Goal: Task Accomplishment & Management: Manage account settings

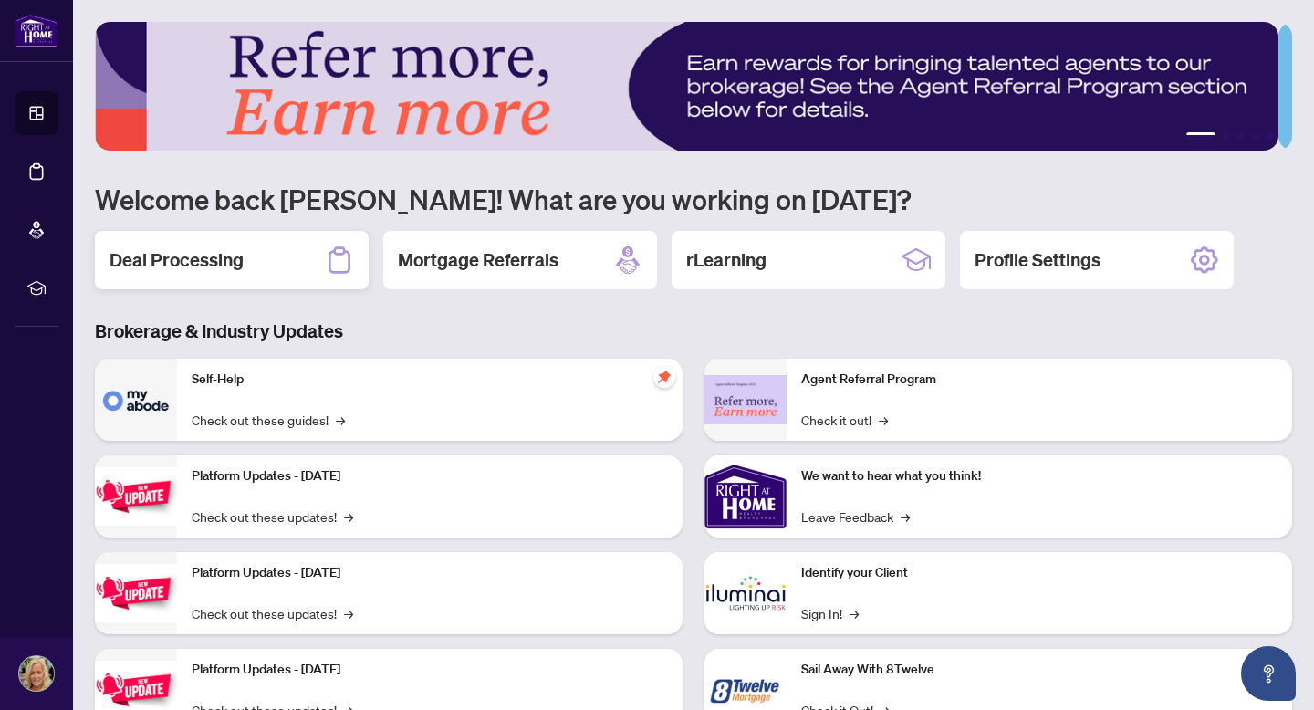
click at [274, 251] on div "Deal Processing" at bounding box center [232, 260] width 274 height 58
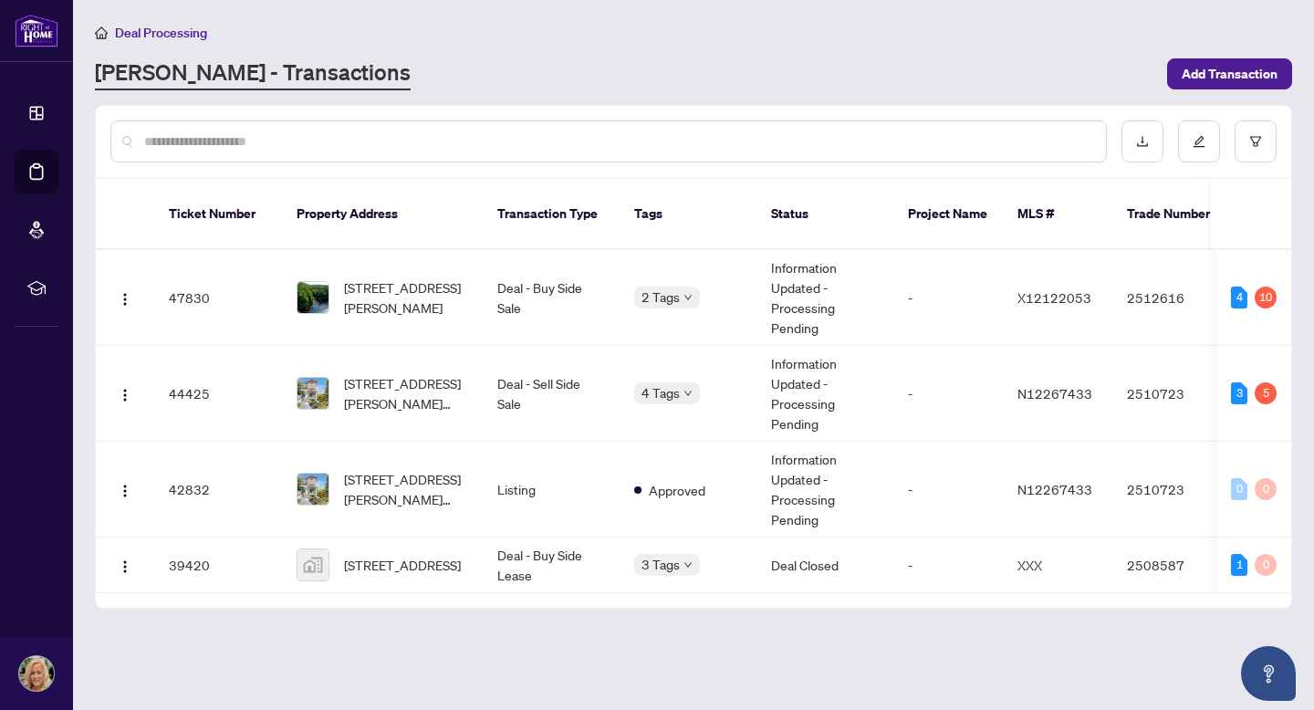
click at [1129, 294] on td "2512616" at bounding box center [1176, 298] width 128 height 96
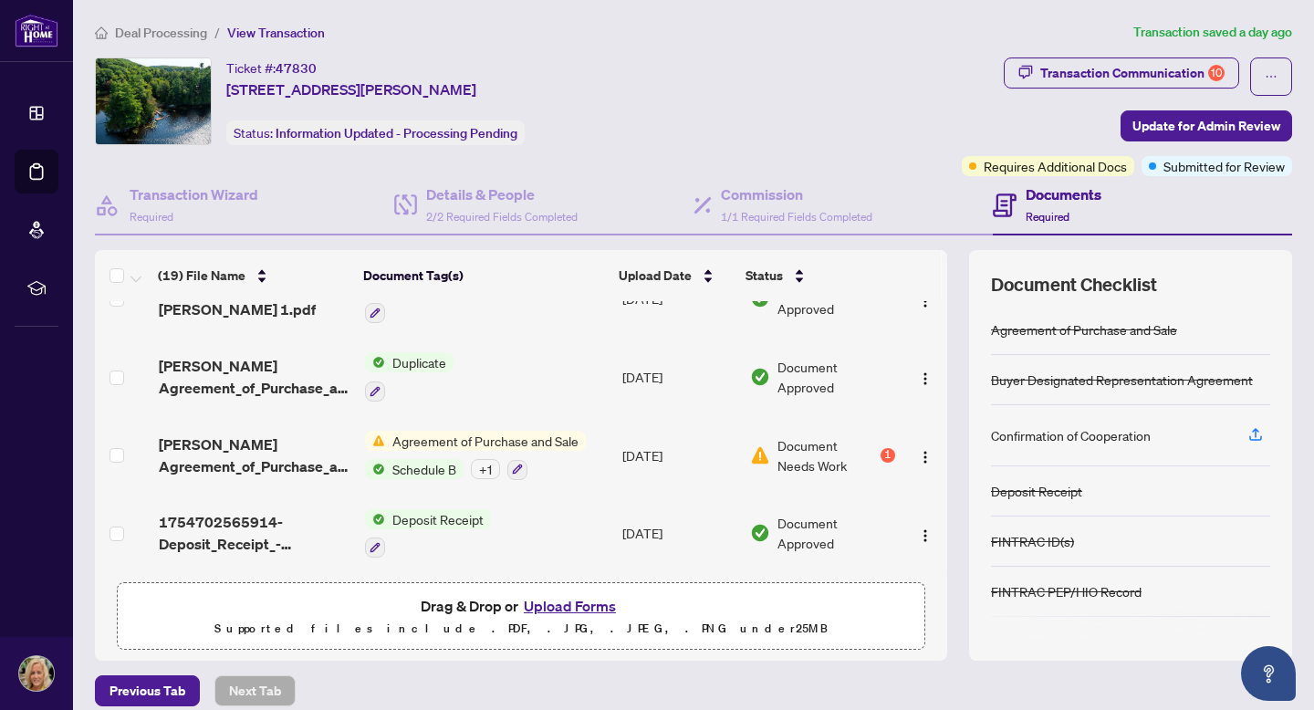
scroll to position [47, 0]
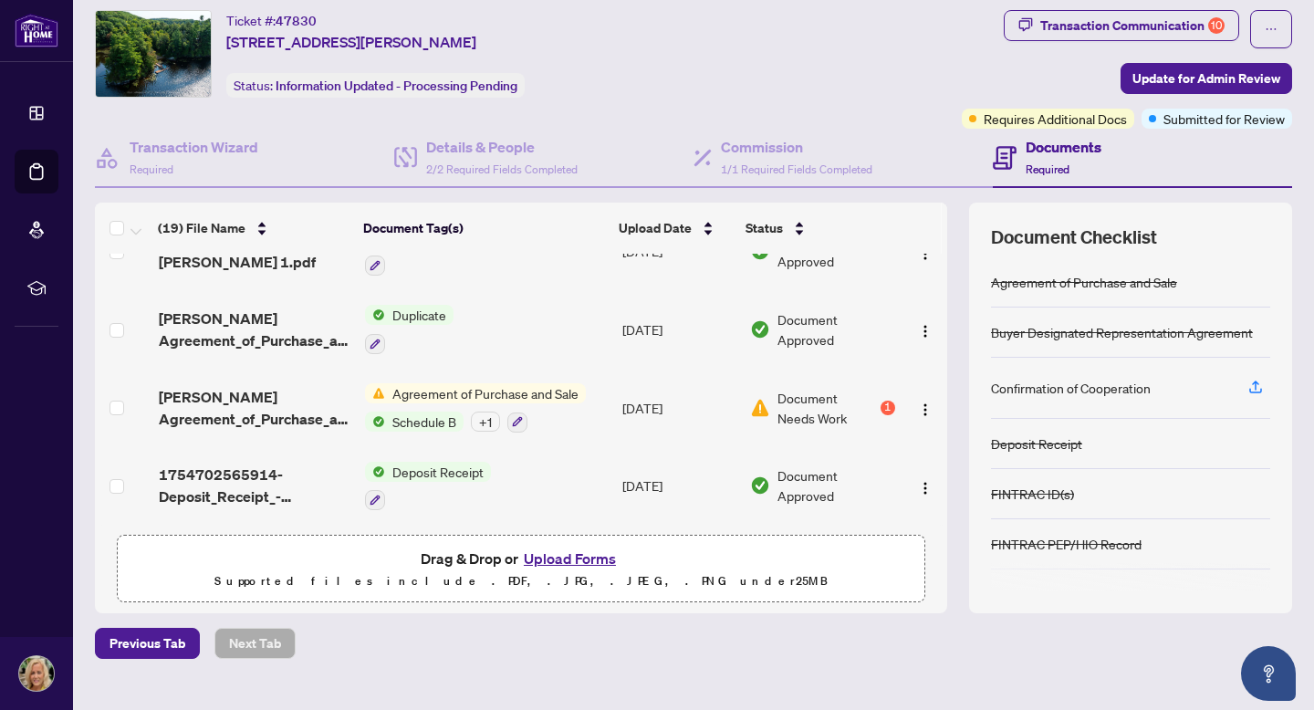
click at [557, 557] on button "Upload Forms" at bounding box center [569, 558] width 103 height 24
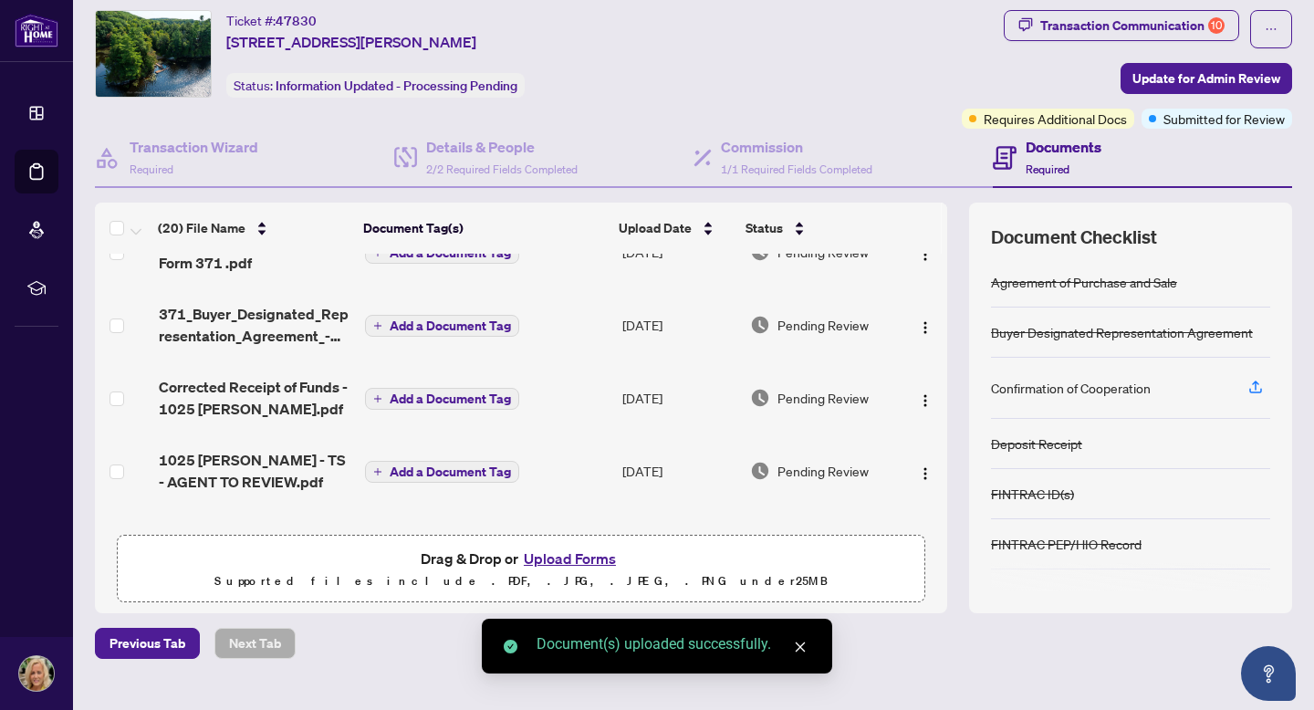
scroll to position [0, 0]
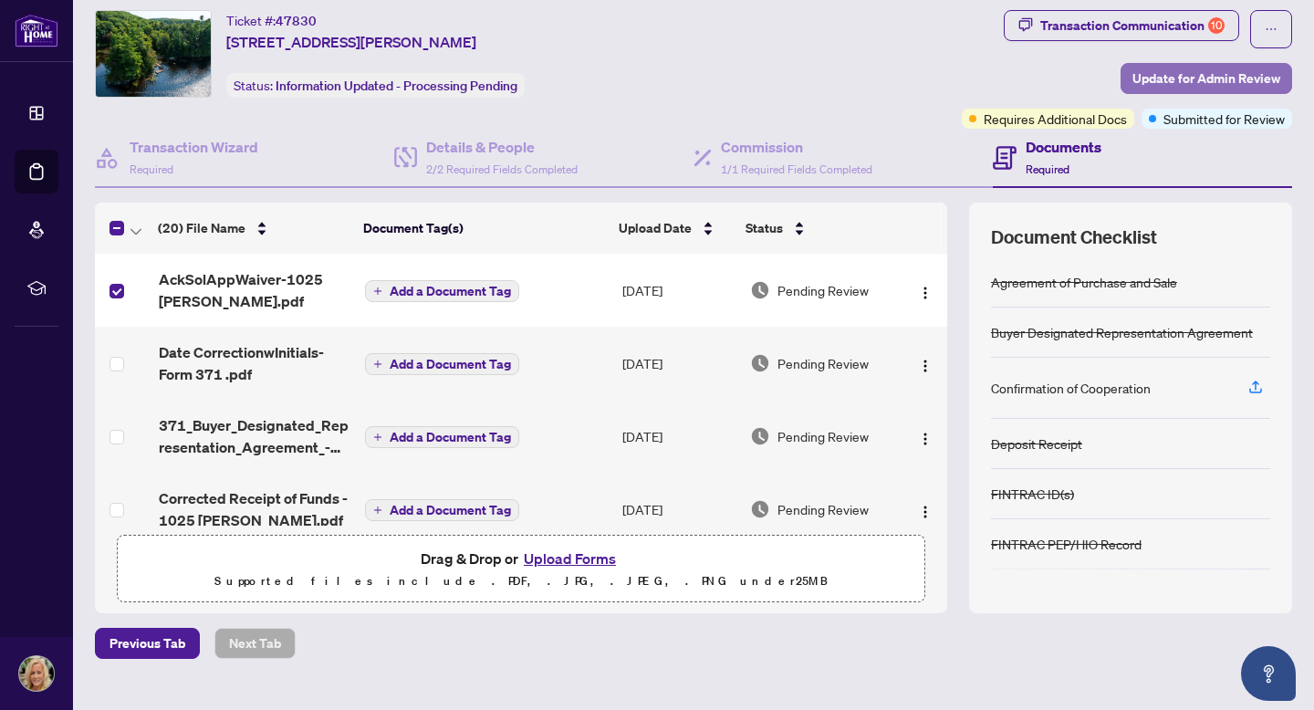
click at [1156, 71] on span "Update for Admin Review" at bounding box center [1206, 78] width 148 height 29
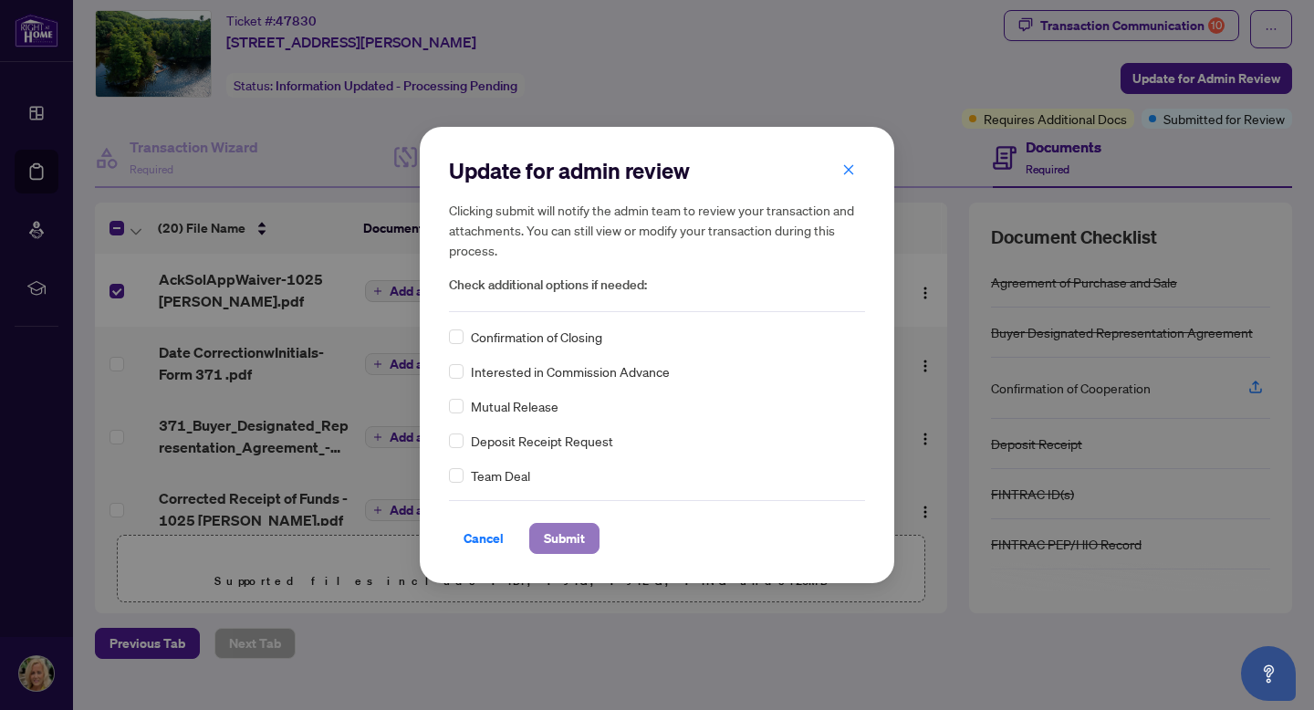
click at [574, 528] on span "Submit" at bounding box center [564, 538] width 41 height 29
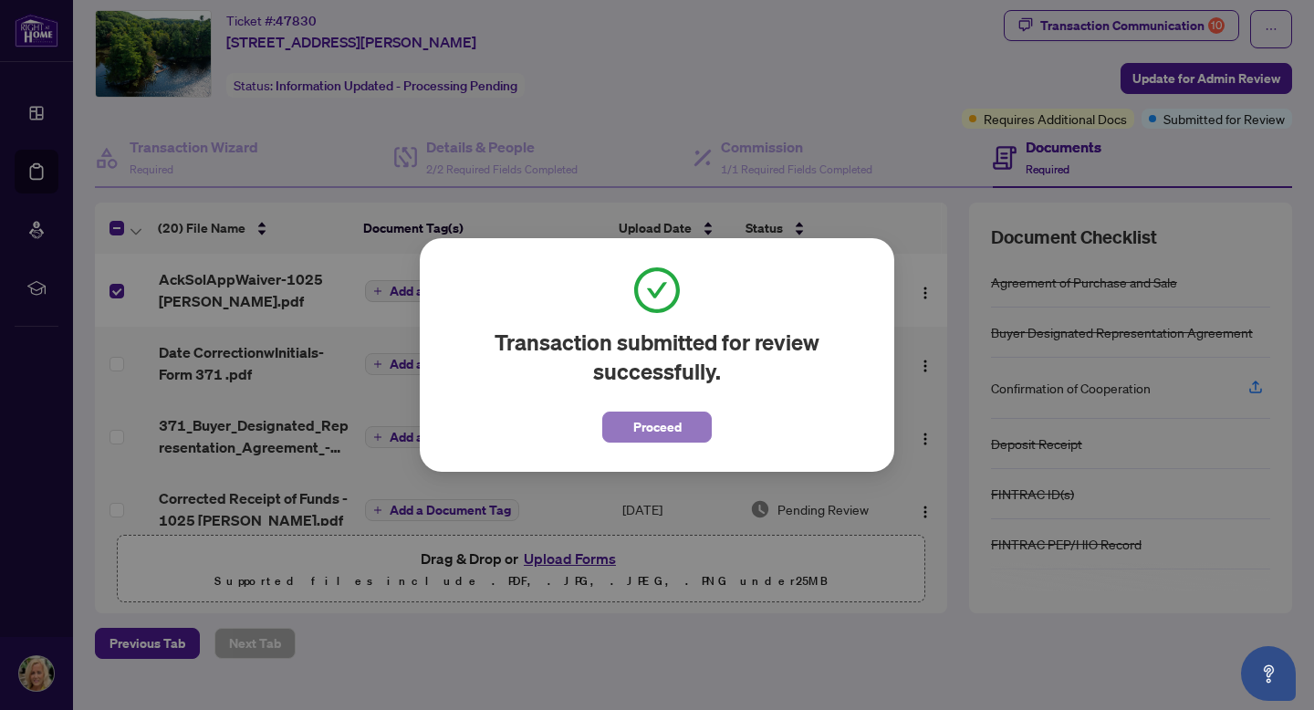
click at [670, 425] on span "Proceed" at bounding box center [657, 426] width 48 height 29
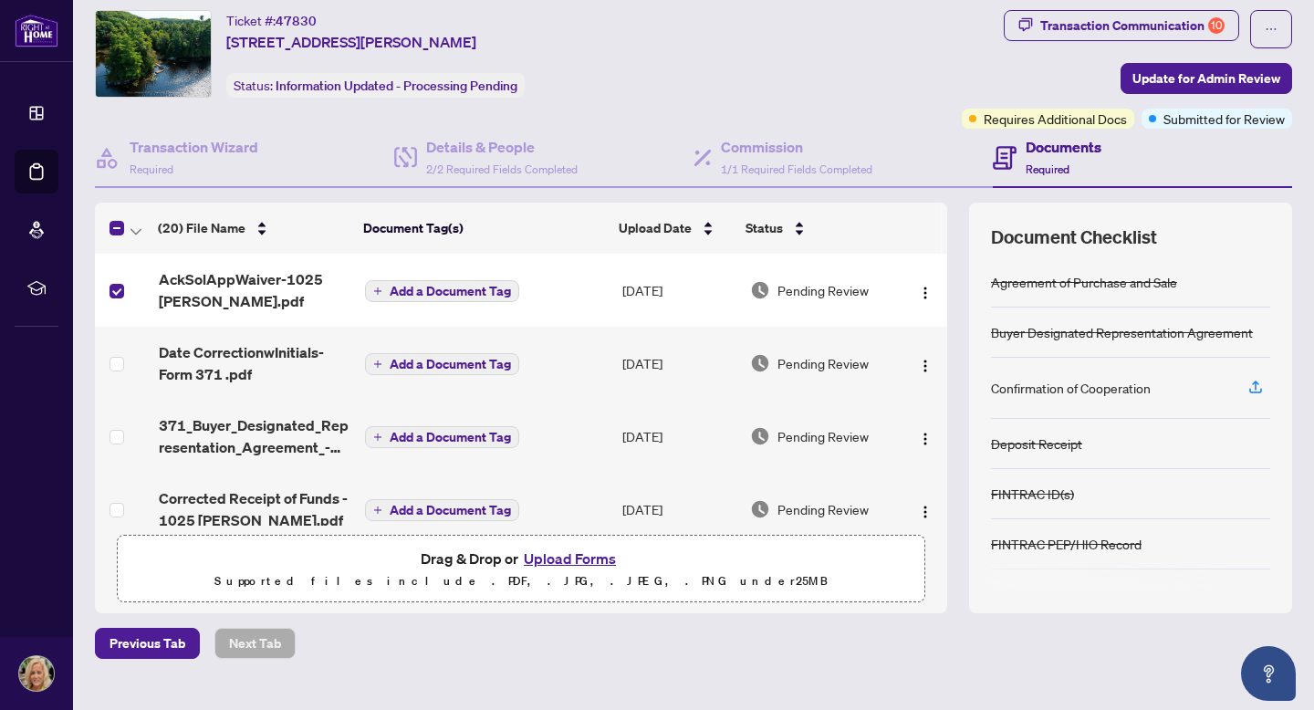
click at [670, 425] on td "[DATE]" at bounding box center [679, 436] width 128 height 73
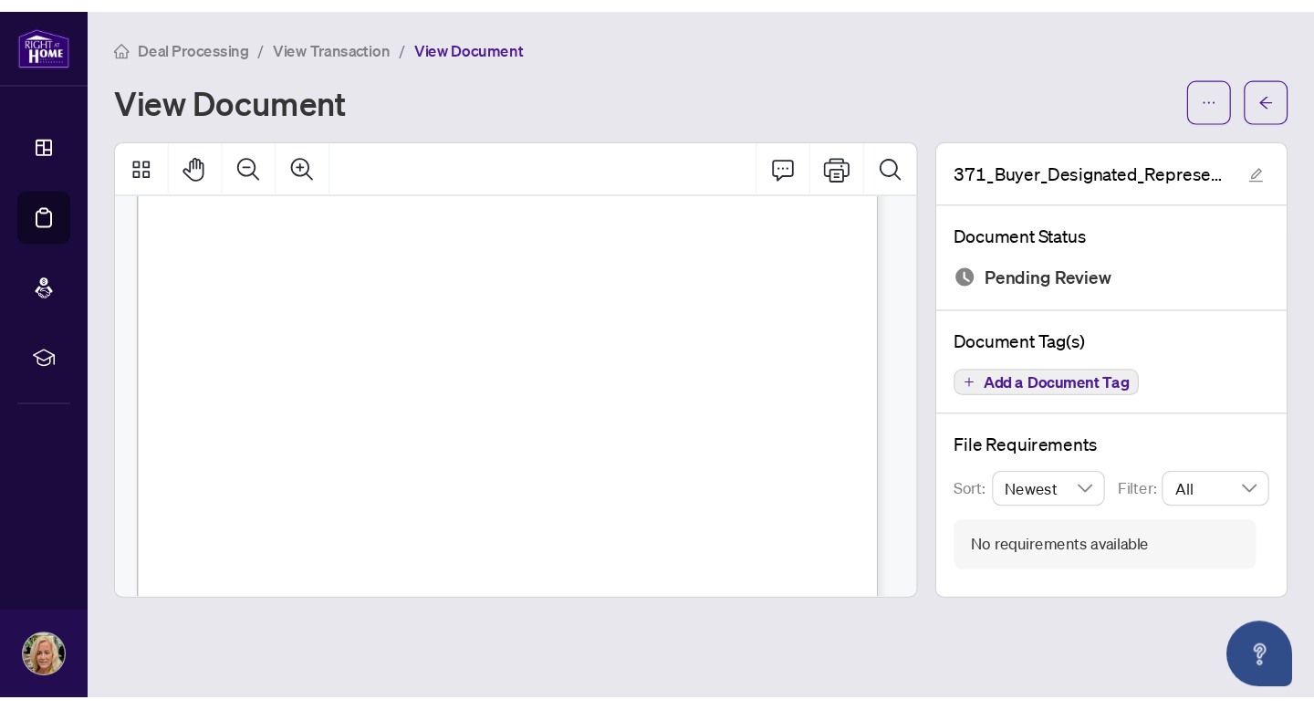
scroll to position [100, 0]
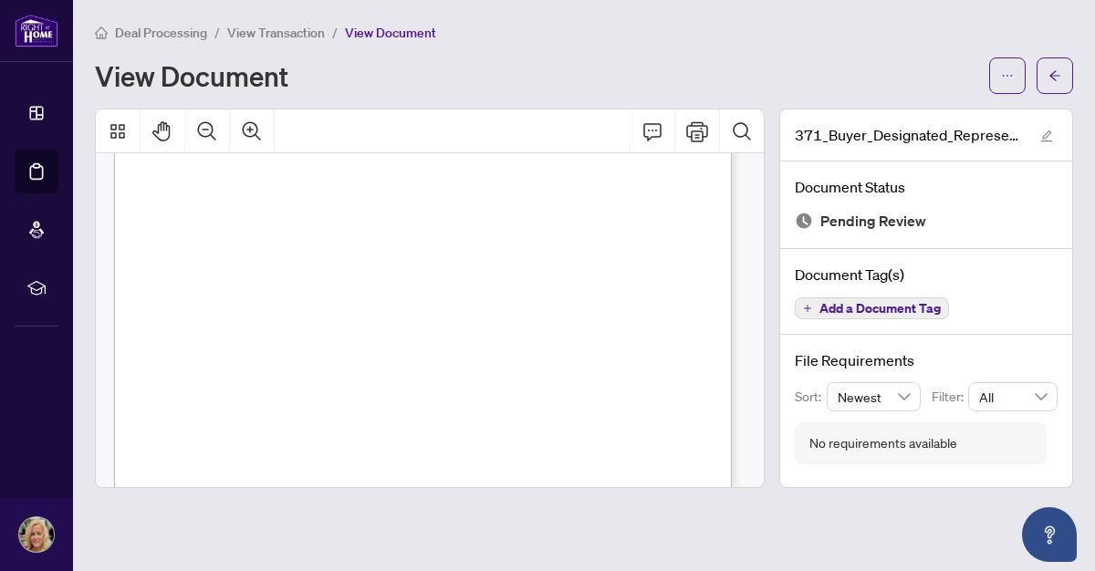
click at [0, 0] on link "Dashboard" at bounding box center [0, 0] width 0 height 0
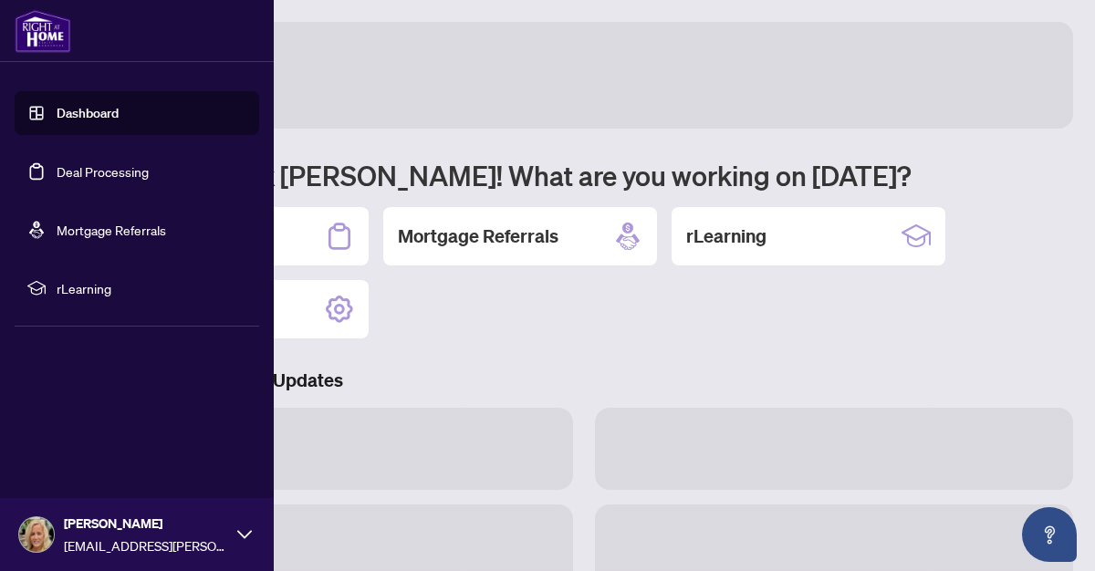
click at [34, 111] on icon at bounding box center [36, 113] width 18 height 18
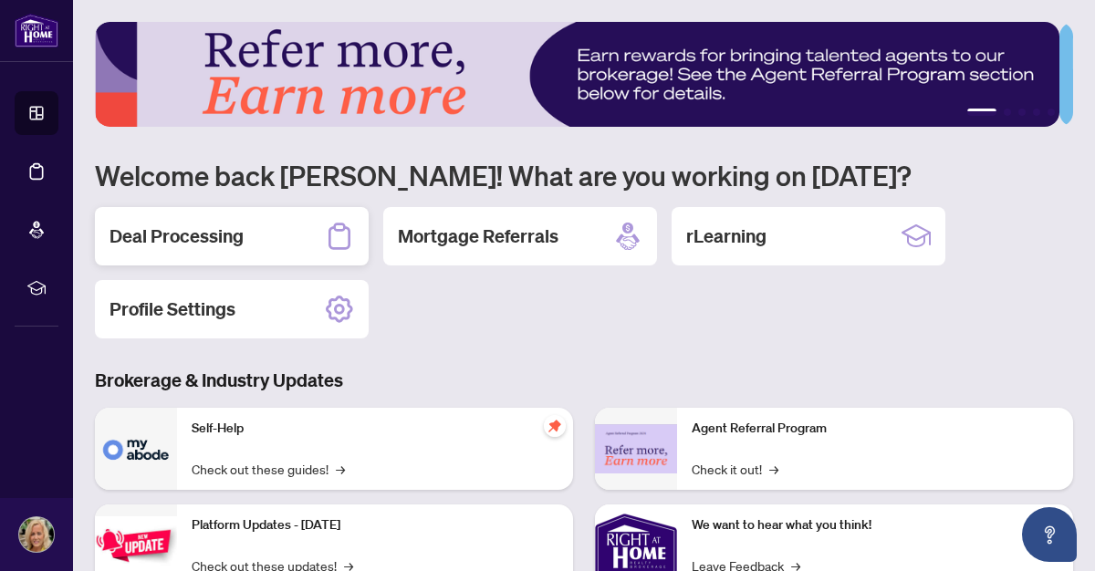
click at [175, 231] on h2 "Deal Processing" at bounding box center [176, 236] width 134 height 26
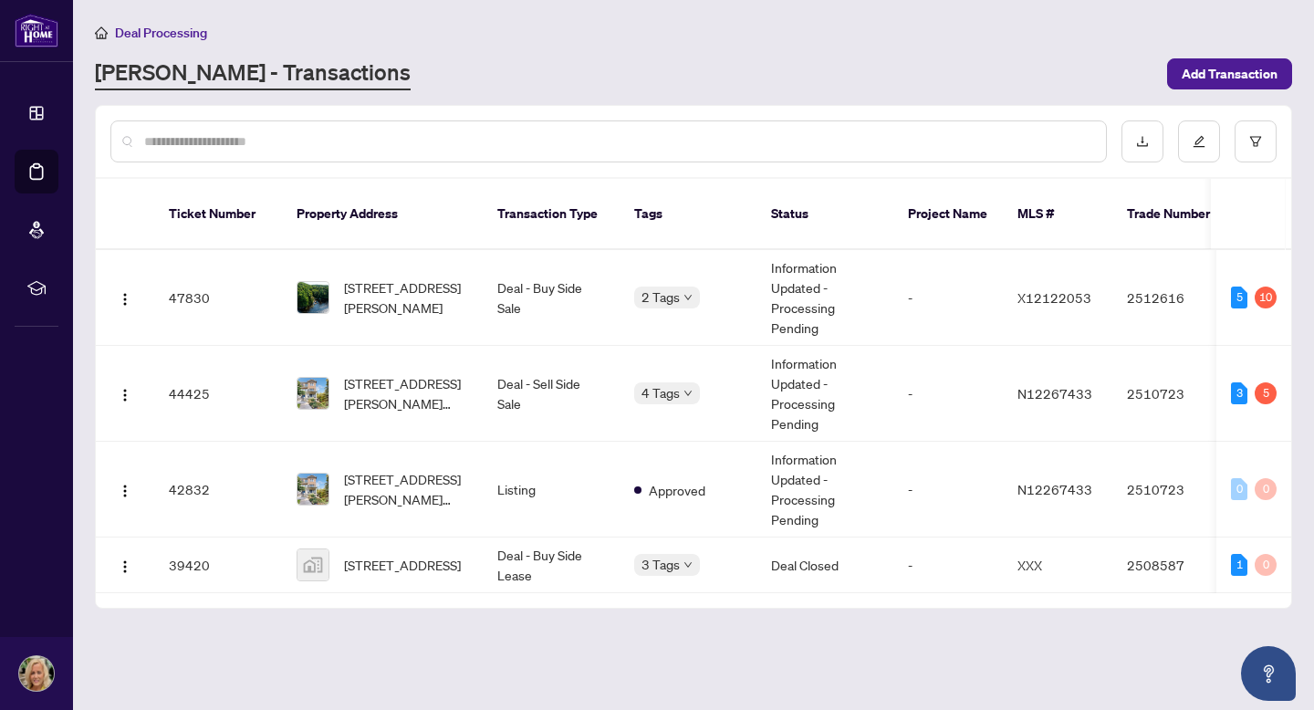
click at [688, 296] on icon "down" at bounding box center [687, 297] width 9 height 9
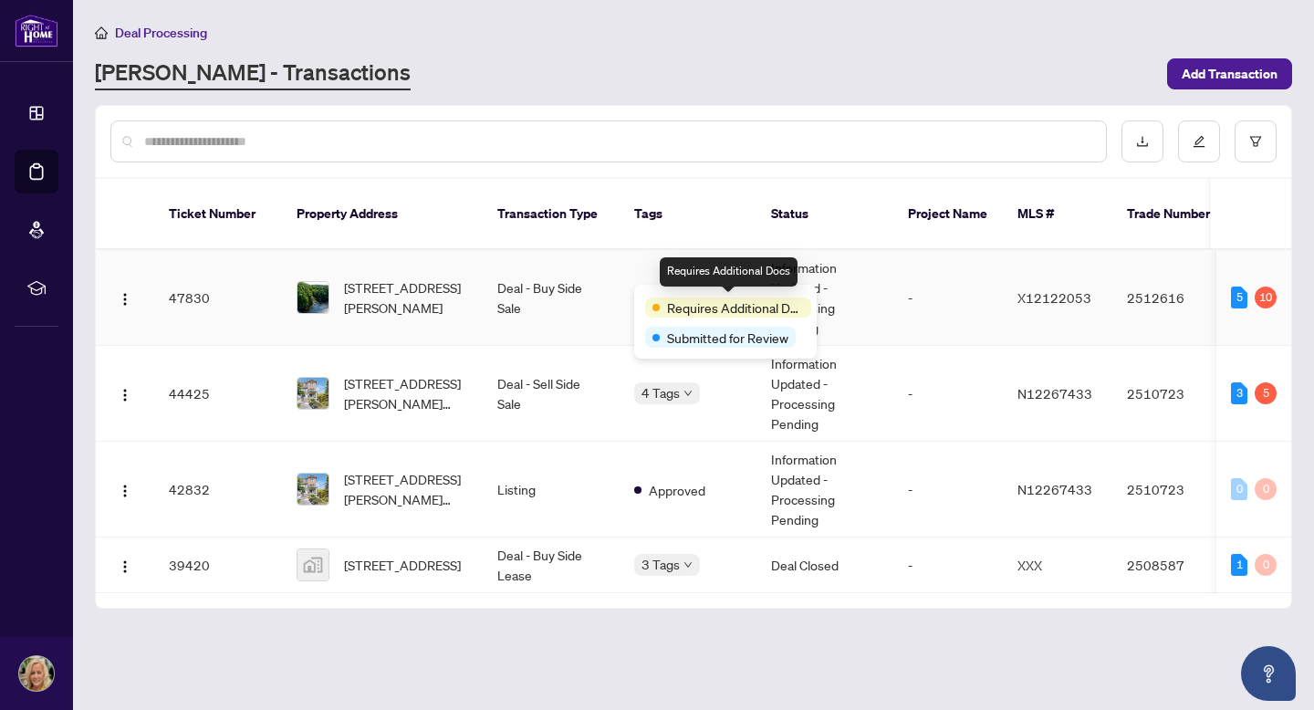
click at [772, 333] on span "Submitted for Review" at bounding box center [727, 337] width 121 height 20
click at [832, 301] on td "Information Updated - Processing Pending" at bounding box center [824, 298] width 137 height 96
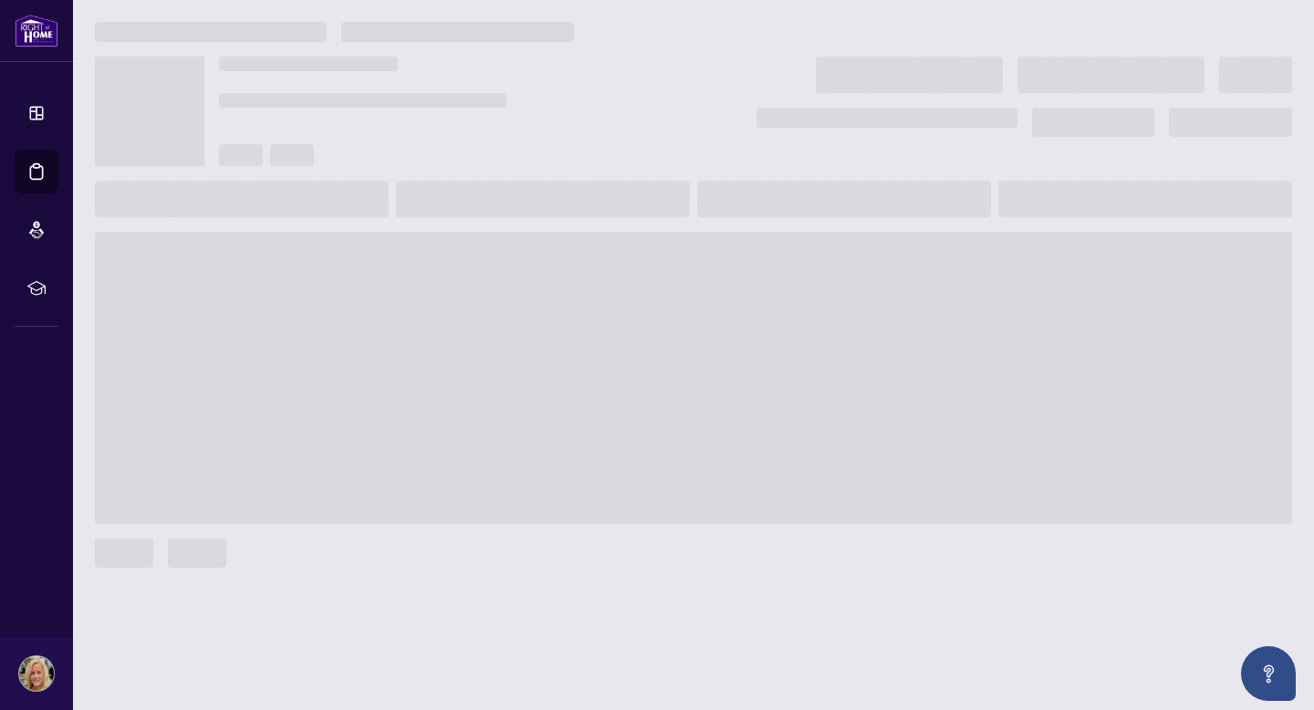
click at [832, 301] on span at bounding box center [693, 378] width 1197 height 292
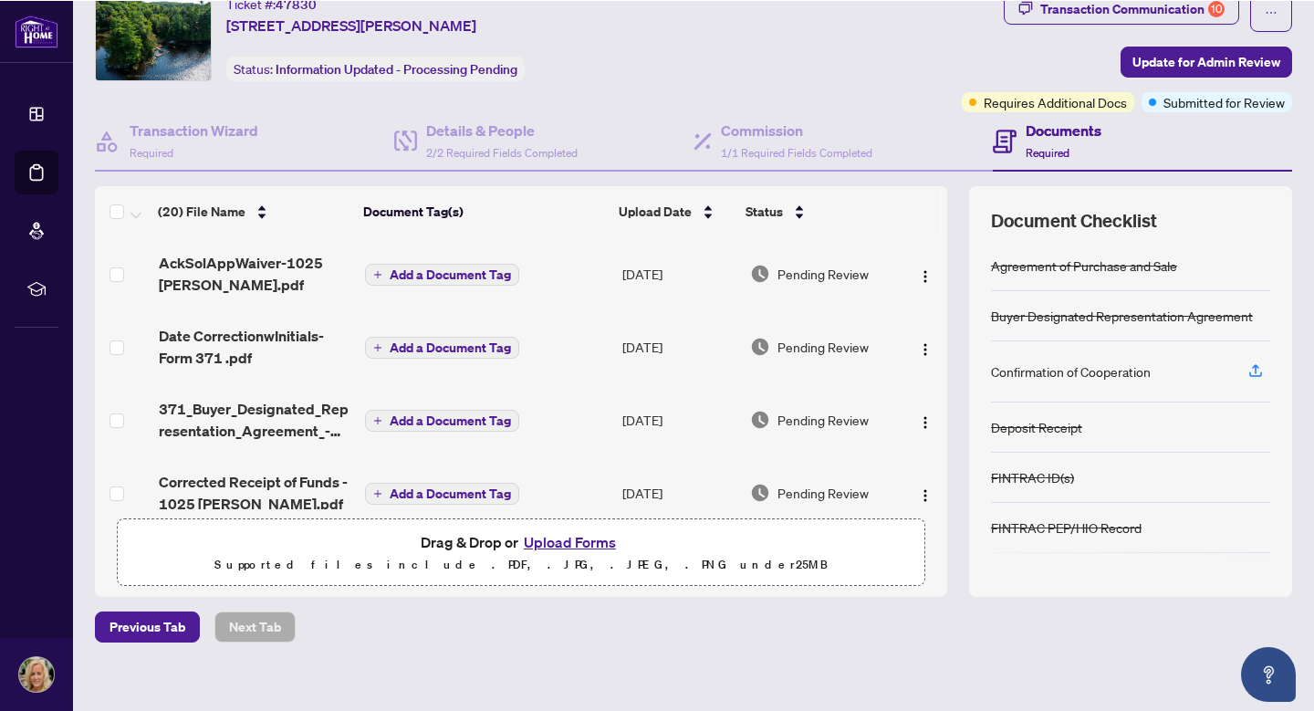
scroll to position [82, 0]
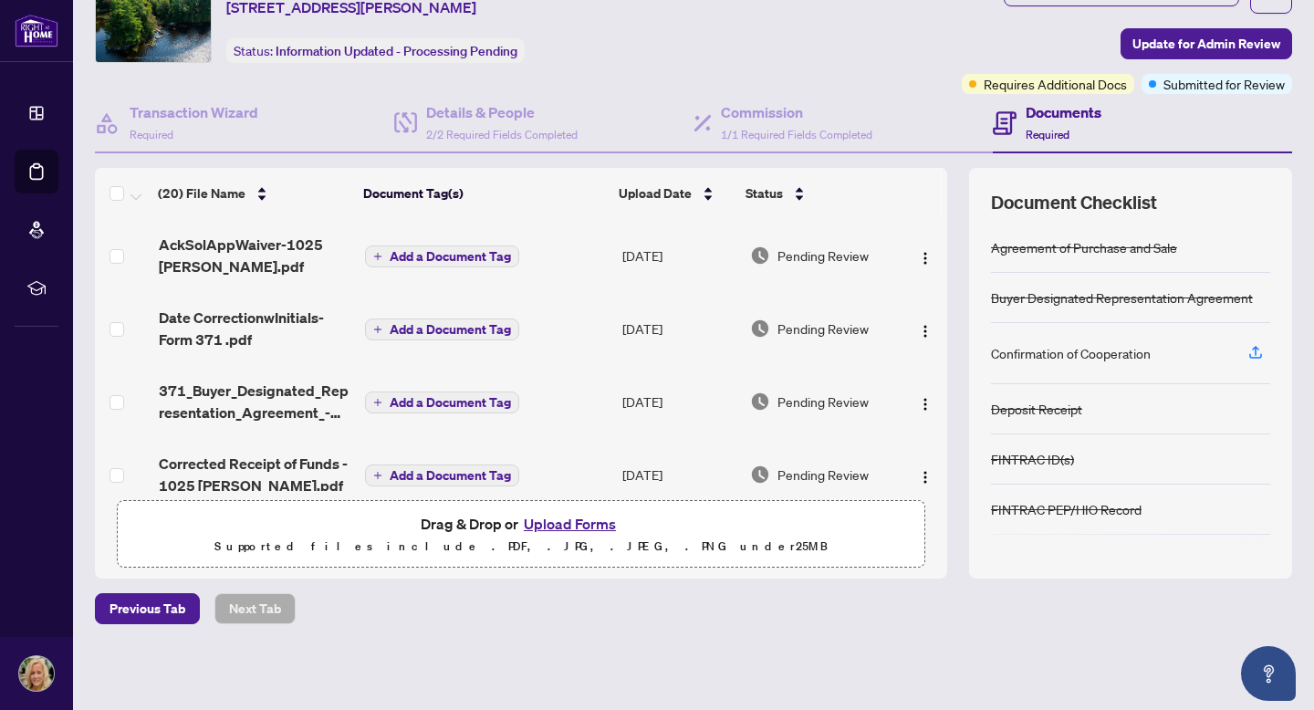
click at [1247, 353] on icon "button" at bounding box center [1255, 352] width 16 height 16
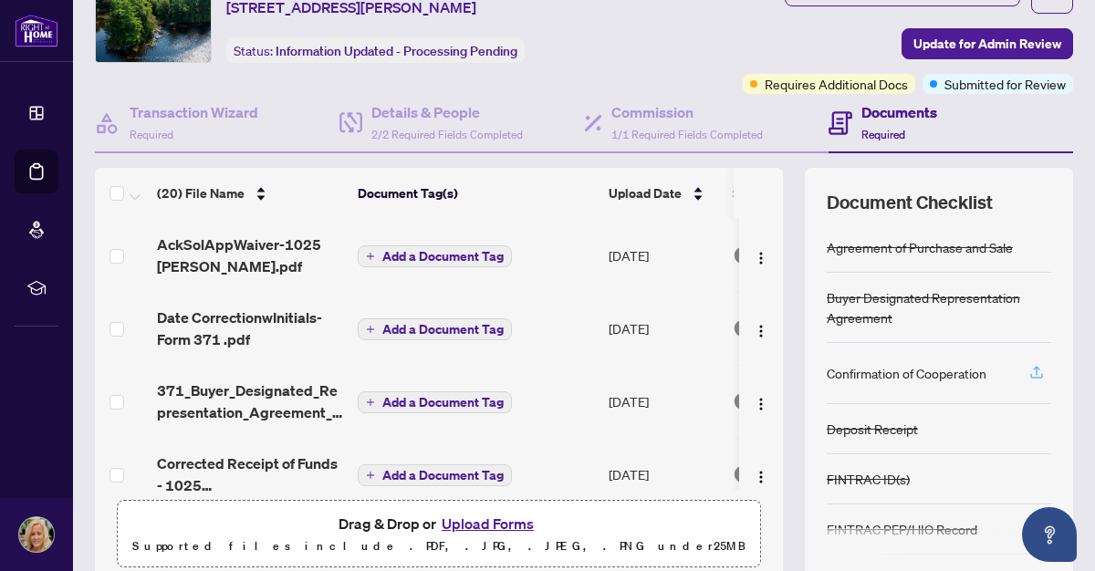
click at [1028, 370] on icon "button" at bounding box center [1036, 372] width 16 height 16
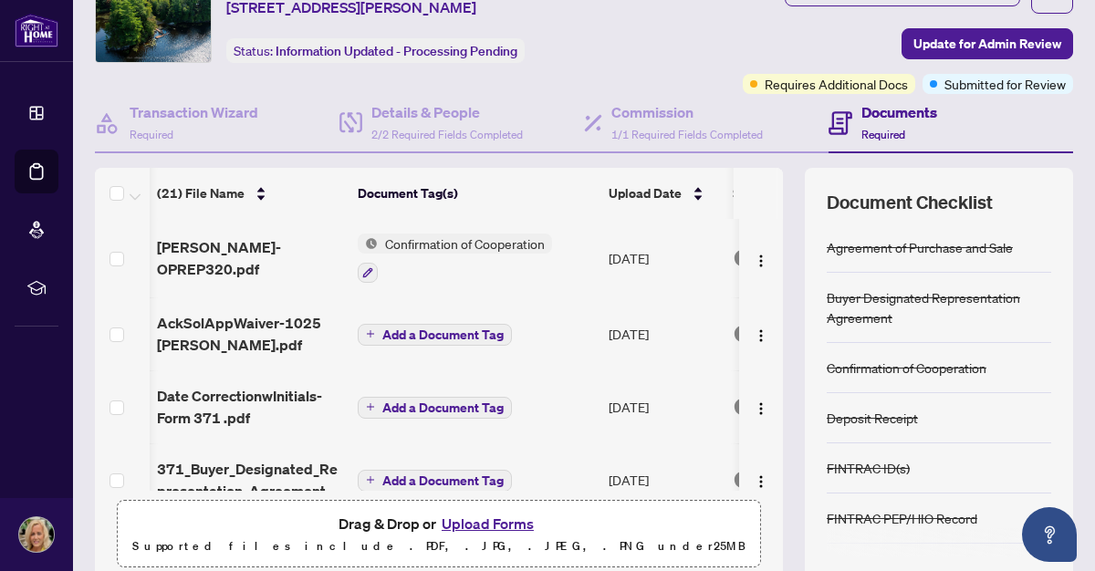
scroll to position [0, 4]
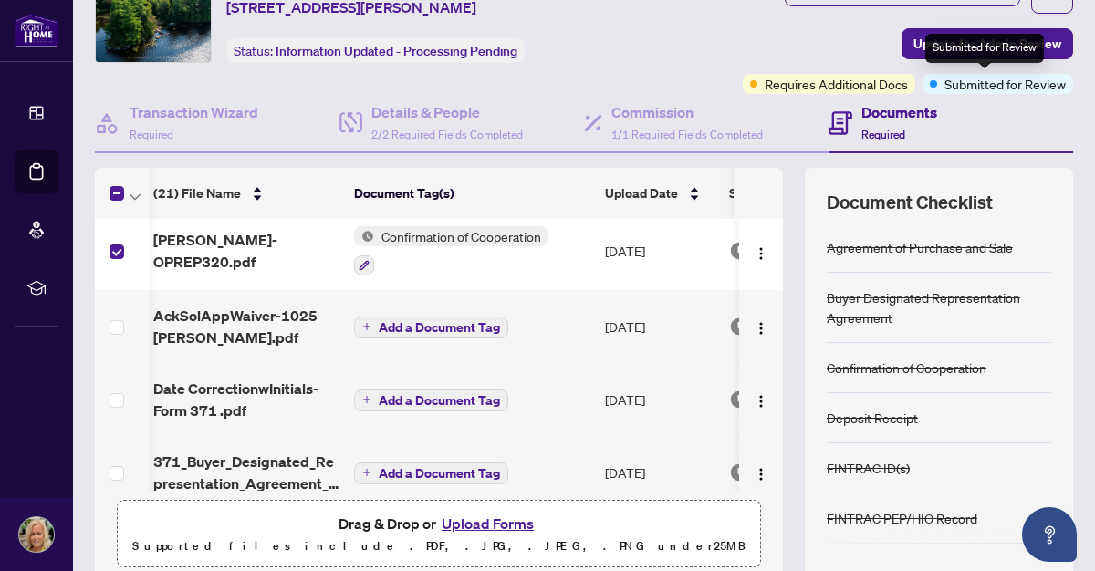
click at [972, 89] on span "Submitted for Review" at bounding box center [1004, 84] width 121 height 20
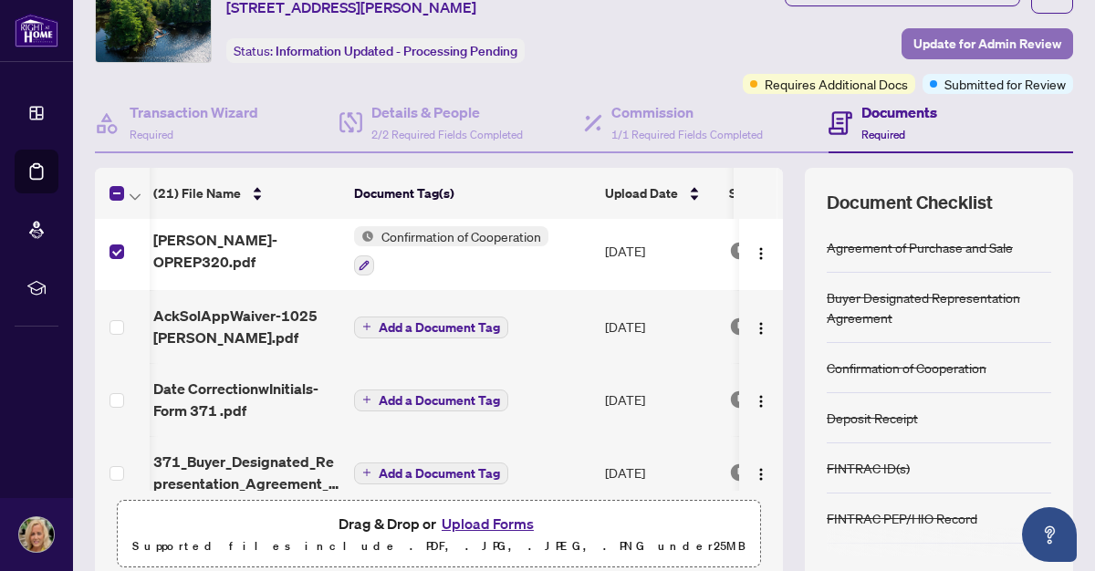
click at [964, 36] on span "Update for Admin Review" at bounding box center [987, 43] width 148 height 29
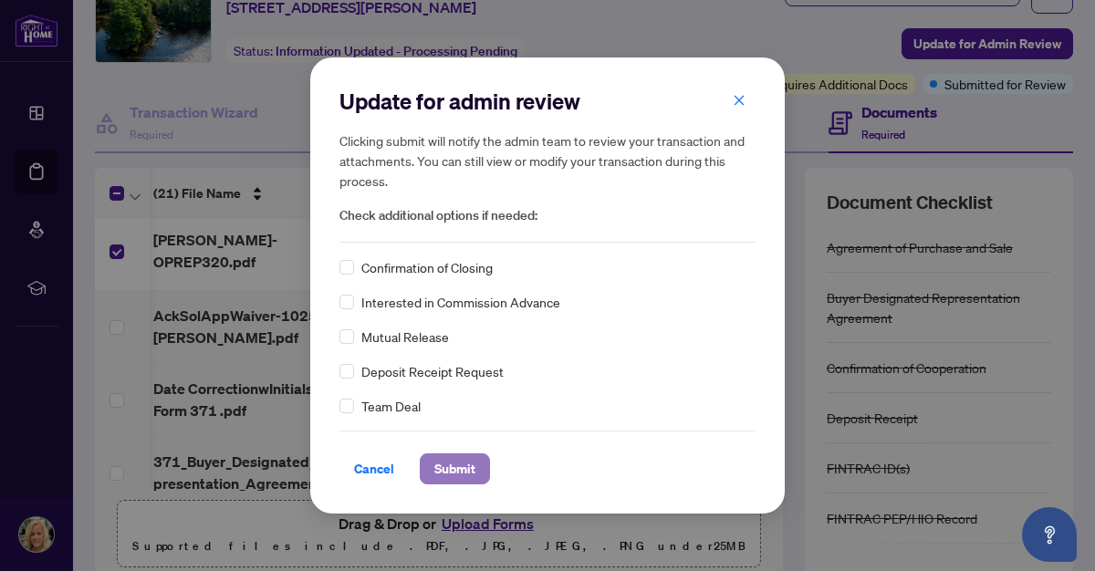
click at [454, 470] on span "Submit" at bounding box center [454, 468] width 41 height 29
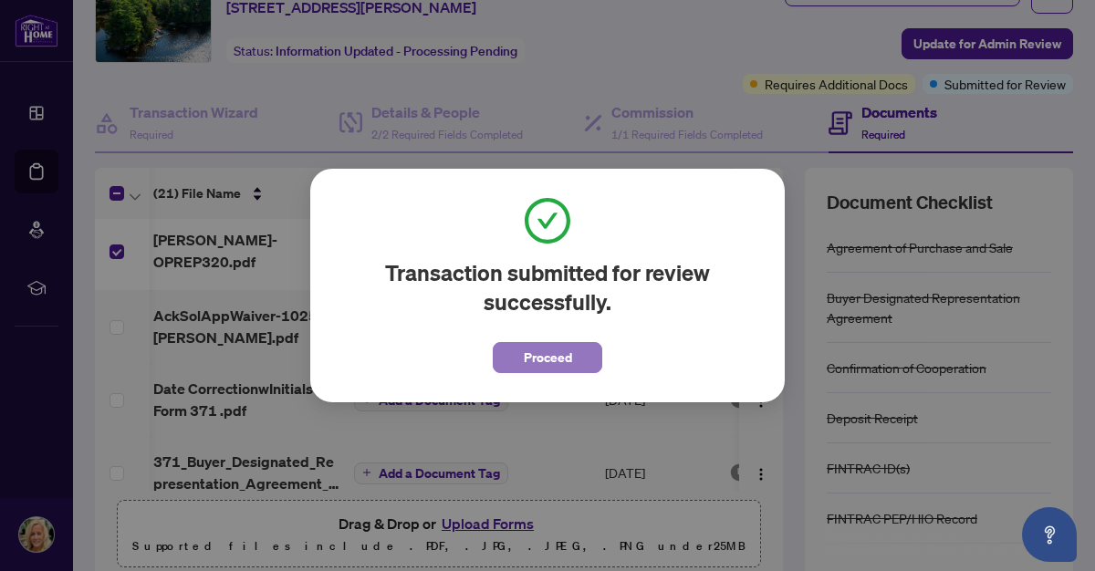
click at [558, 351] on span "Proceed" at bounding box center [548, 357] width 48 height 29
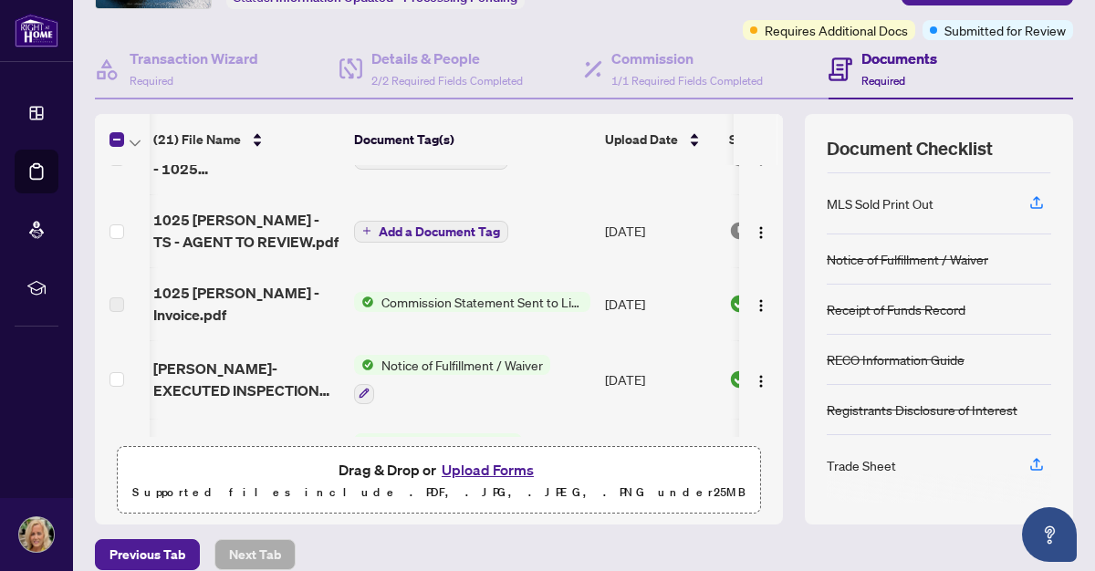
scroll to position [0, 0]
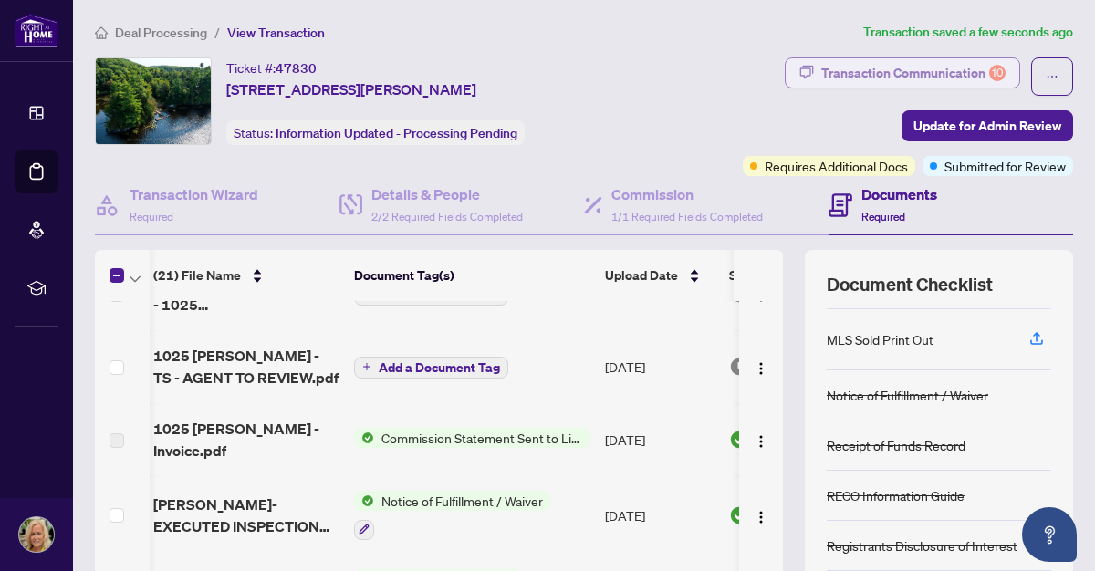
click at [876, 74] on div "Transaction Communication 10" at bounding box center [913, 72] width 184 height 29
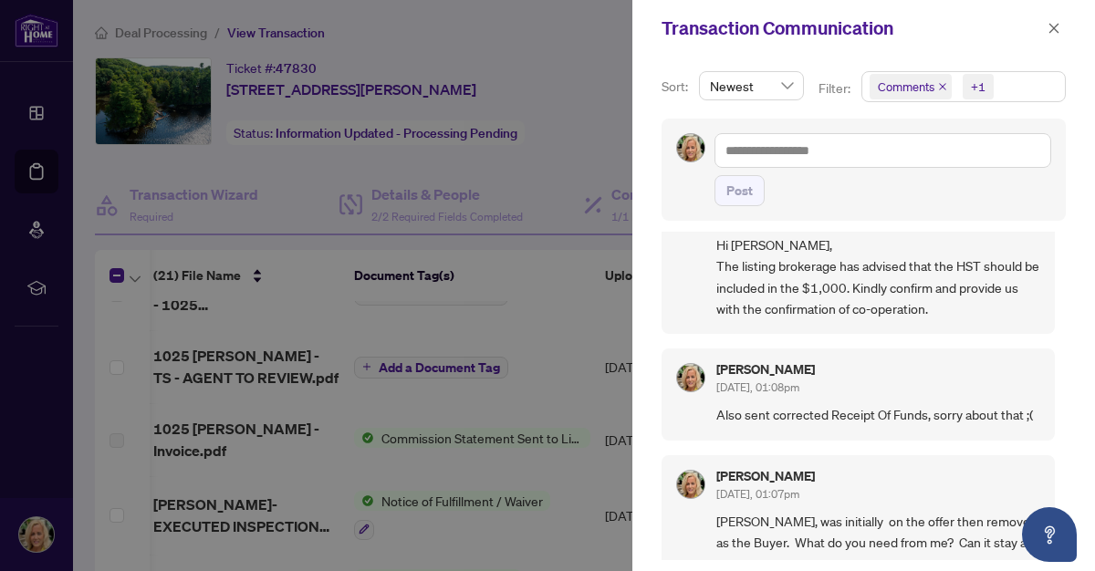
scroll to position [166, 0]
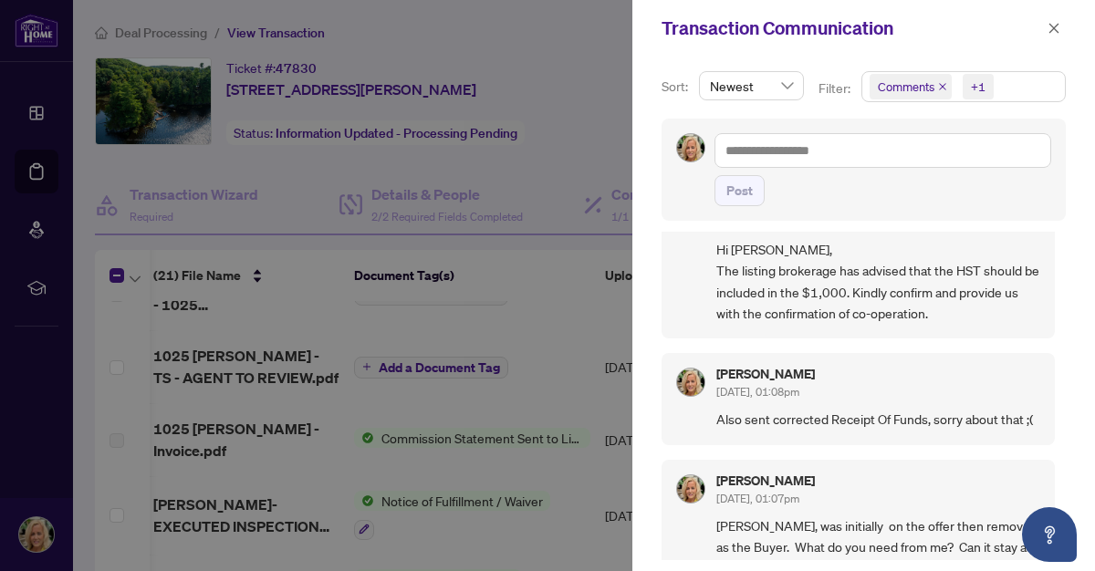
click at [517, 43] on div at bounding box center [547, 285] width 1095 height 571
click at [1055, 31] on icon "close" at bounding box center [1053, 28] width 13 height 13
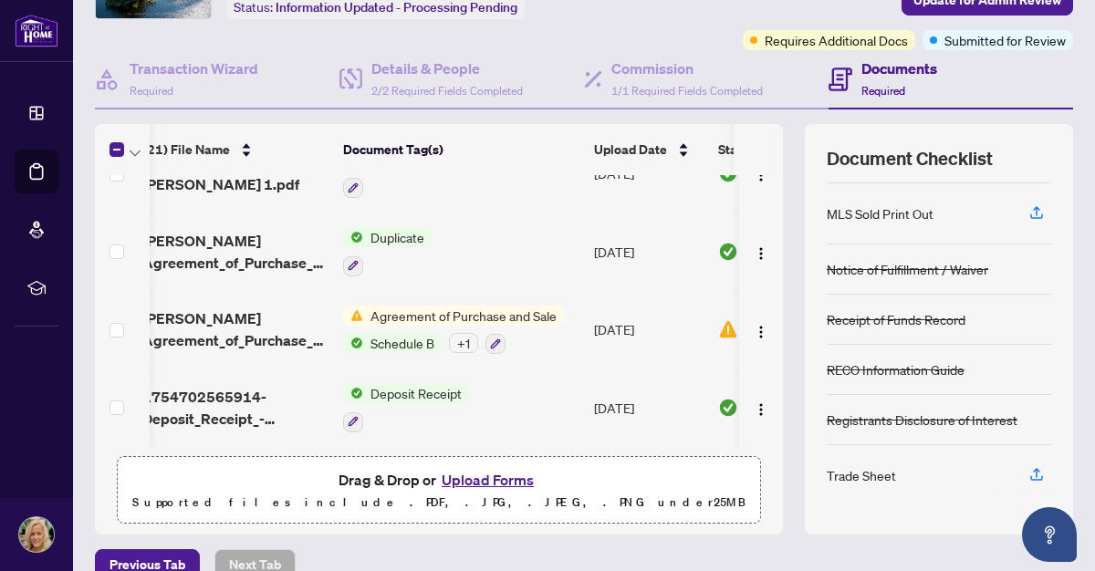
scroll to position [130, 0]
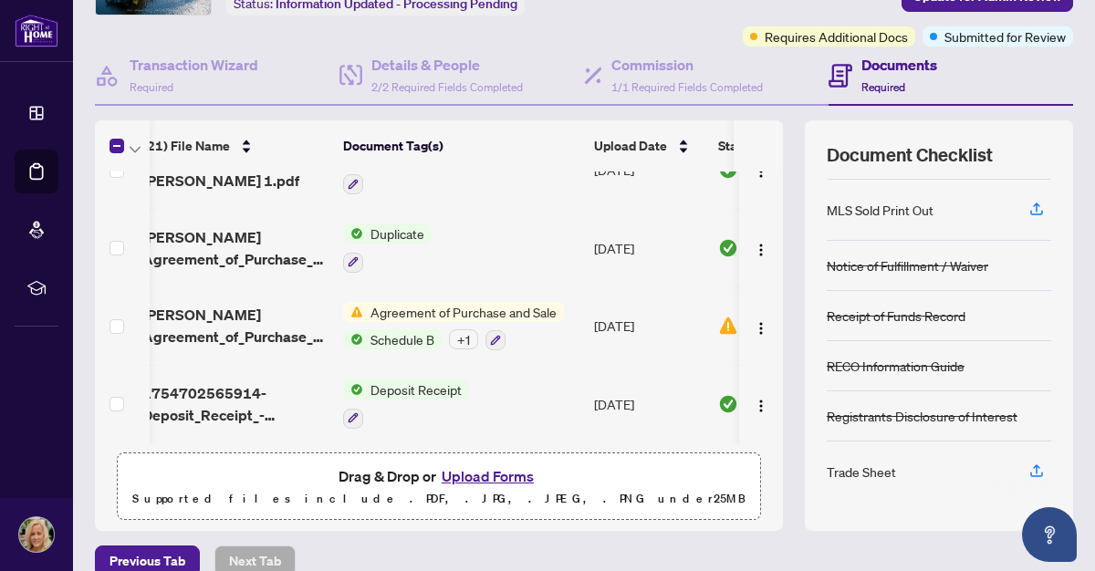
click at [477, 479] on button "Upload Forms" at bounding box center [487, 476] width 103 height 24
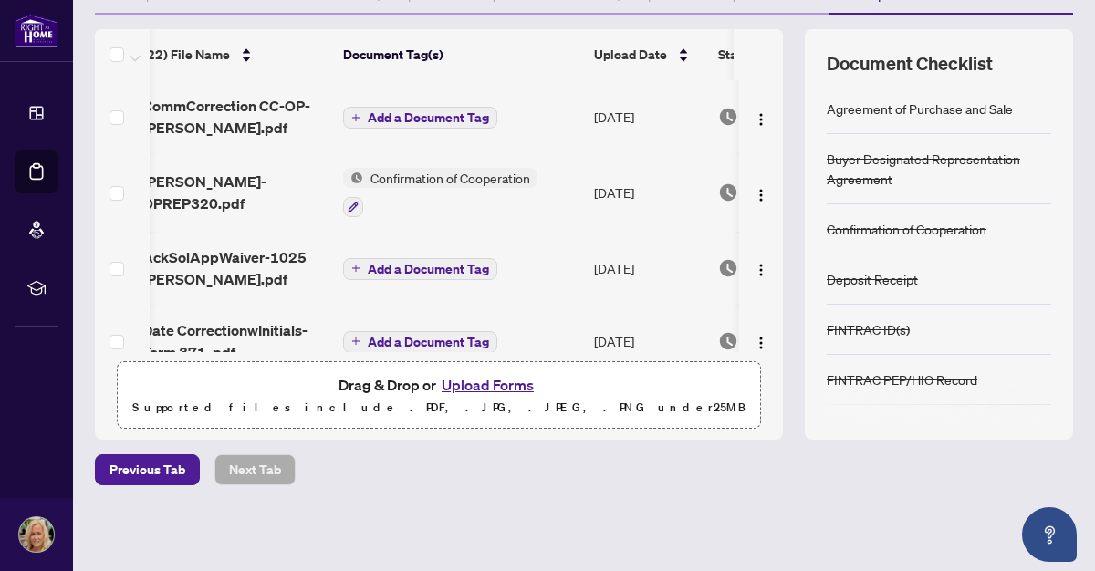
scroll to position [0, 0]
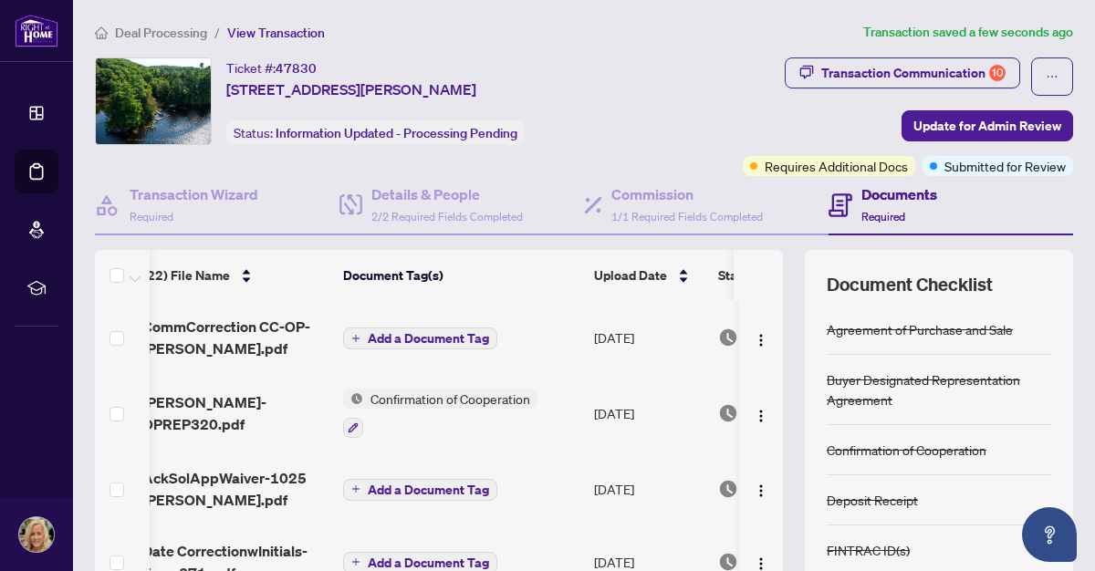
click at [442, 338] on span "Add a Document Tag" at bounding box center [428, 338] width 121 height 13
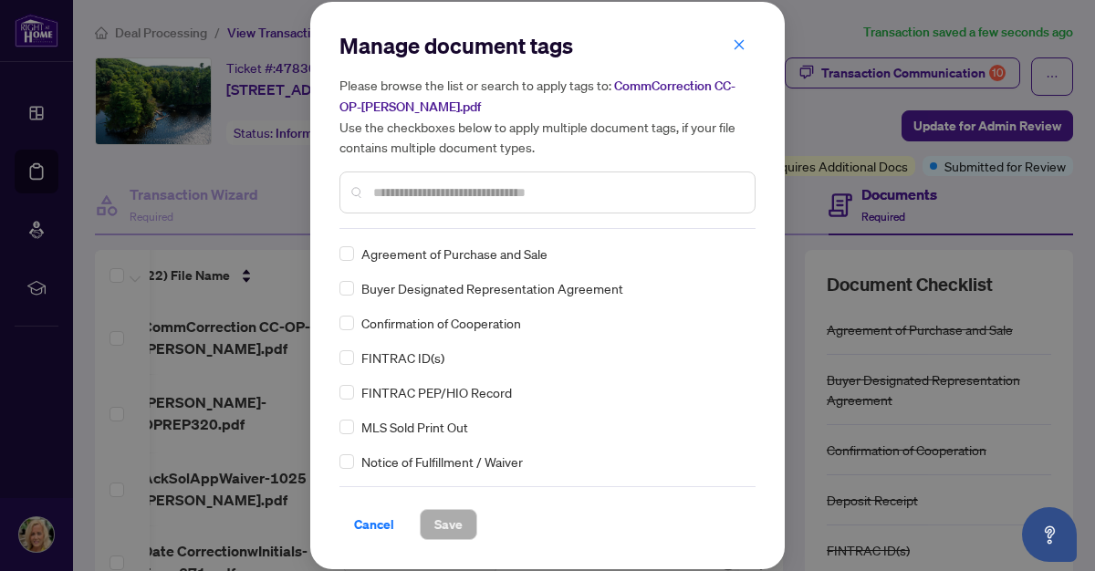
click at [392, 173] on div at bounding box center [547, 192] width 416 height 42
click at [392, 193] on input "text" at bounding box center [556, 192] width 367 height 20
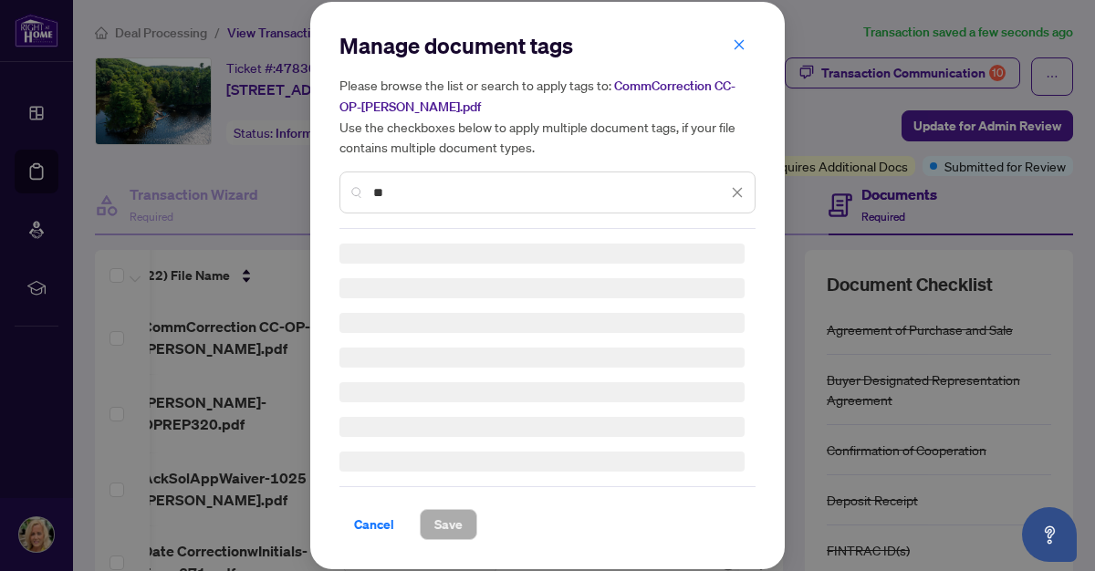
type input "*"
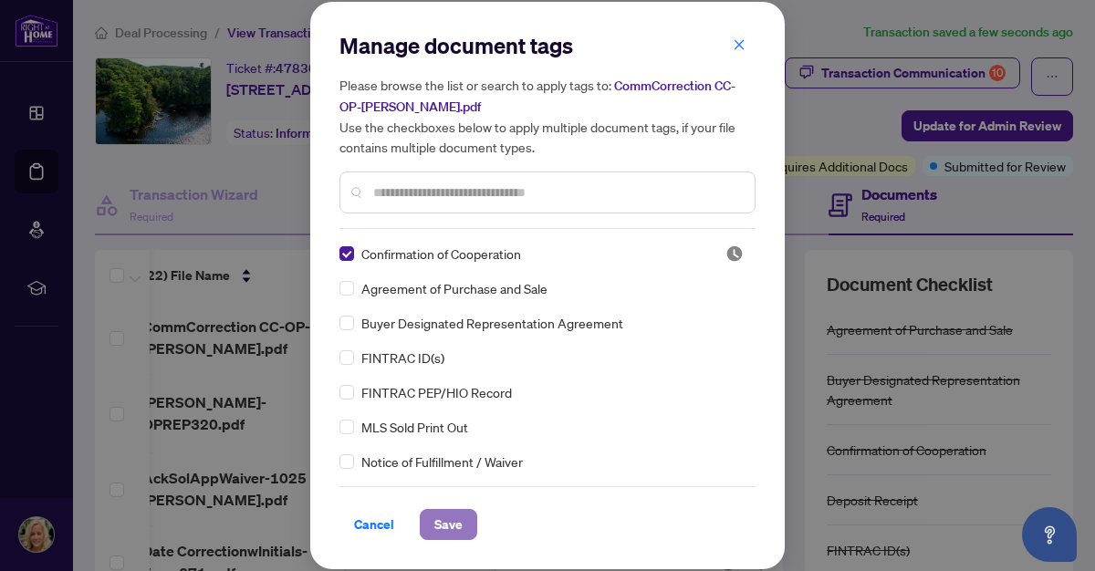
click at [452, 522] on span "Save" at bounding box center [448, 524] width 28 height 29
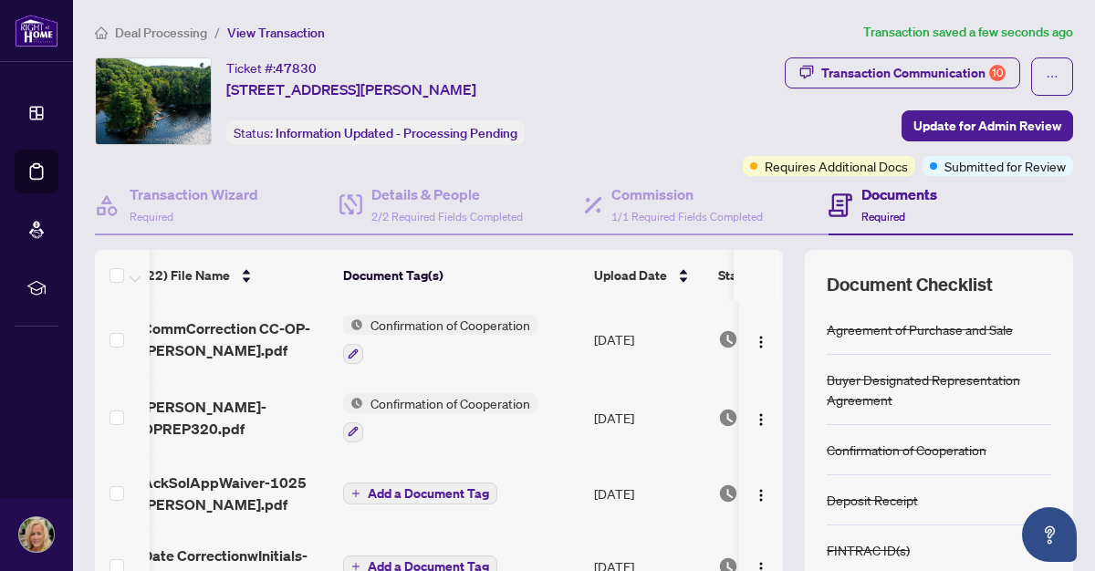
scroll to position [0, 15]
click at [136, 348] on td at bounding box center [122, 340] width 55 height 78
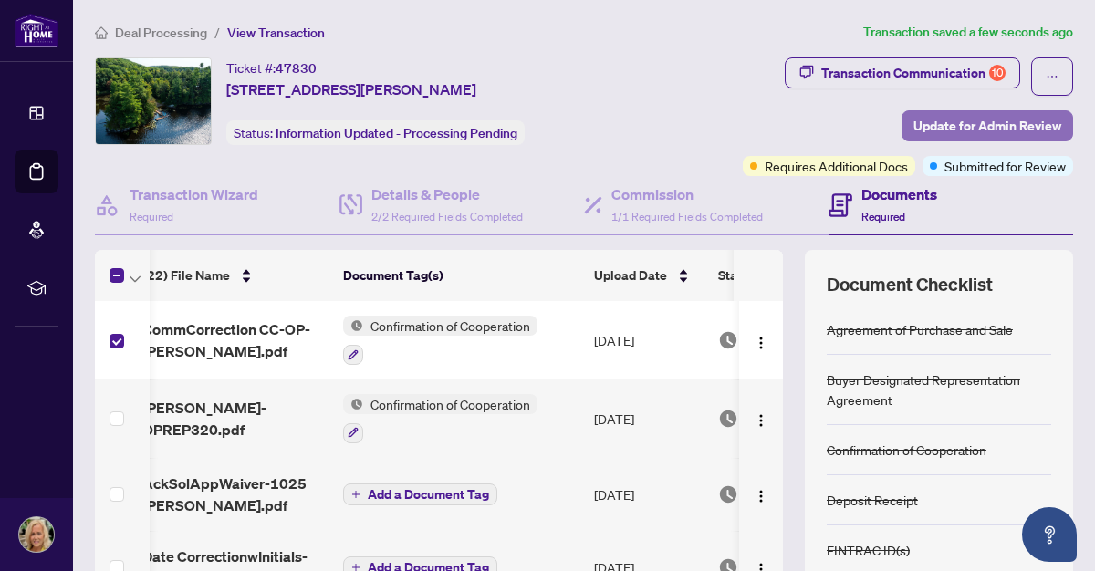
click at [956, 125] on span "Update for Admin Review" at bounding box center [987, 125] width 148 height 29
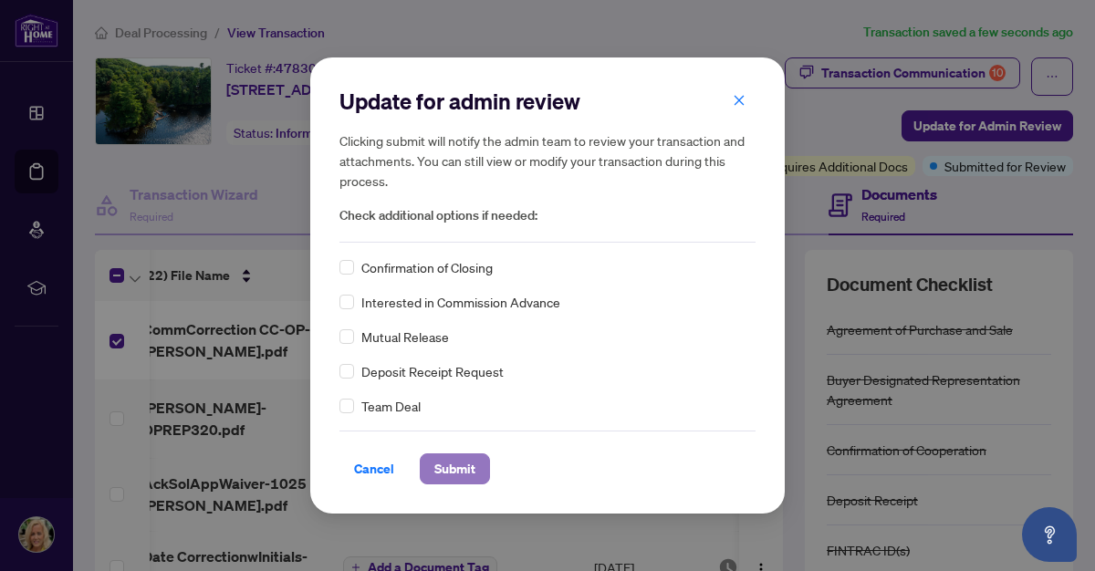
click at [462, 456] on span "Submit" at bounding box center [454, 468] width 41 height 29
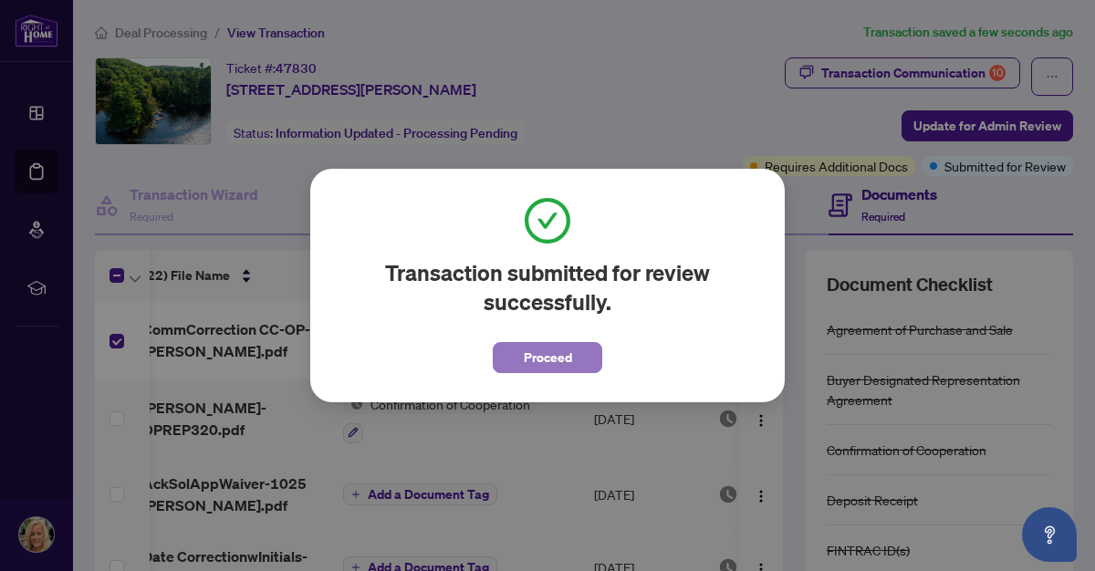
click at [552, 351] on span "Proceed" at bounding box center [548, 357] width 48 height 29
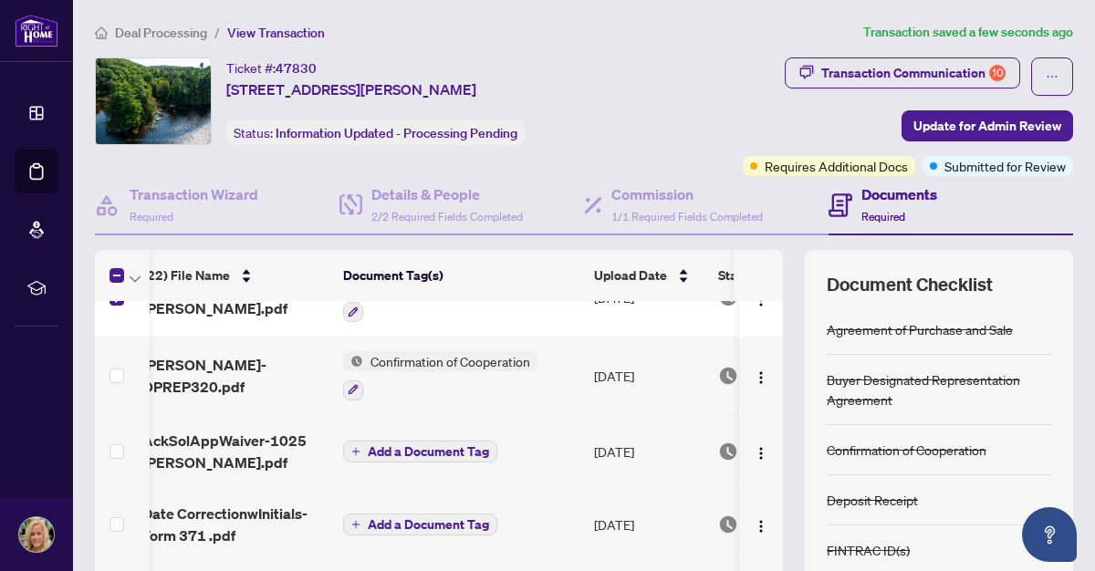
scroll to position [52, 15]
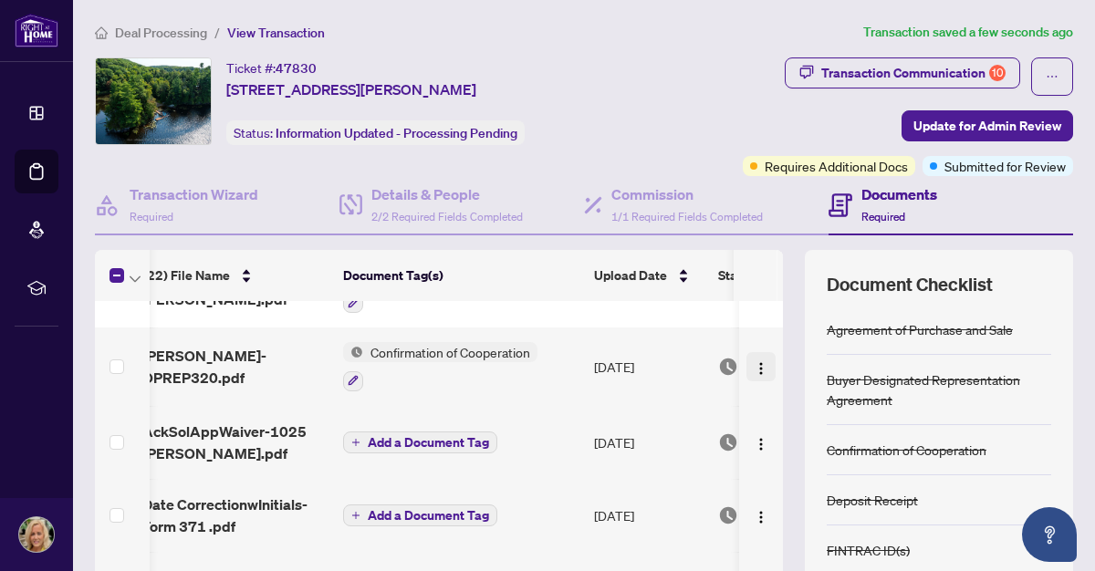
click at [753, 364] on img "button" at bounding box center [760, 368] width 15 height 15
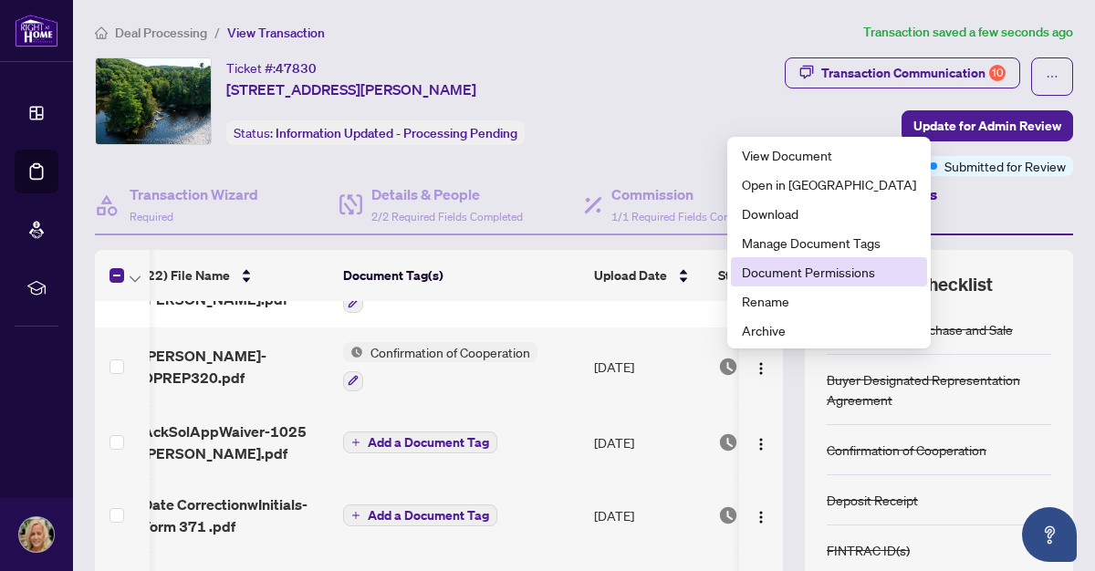
click at [789, 273] on span "Document Permissions" at bounding box center [829, 272] width 174 height 20
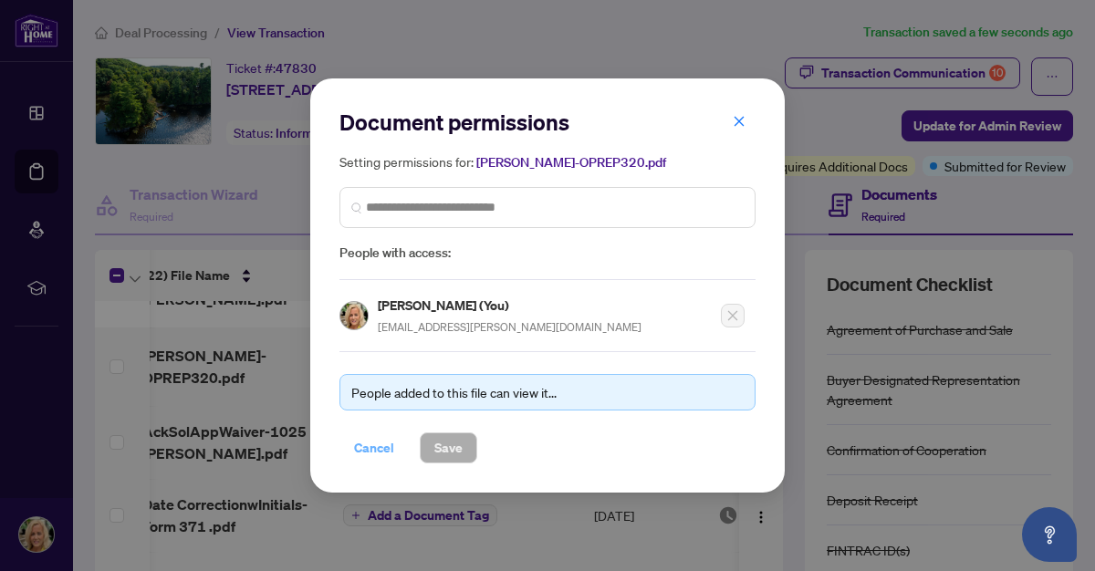
click at [375, 445] on span "Cancel" at bounding box center [374, 447] width 40 height 29
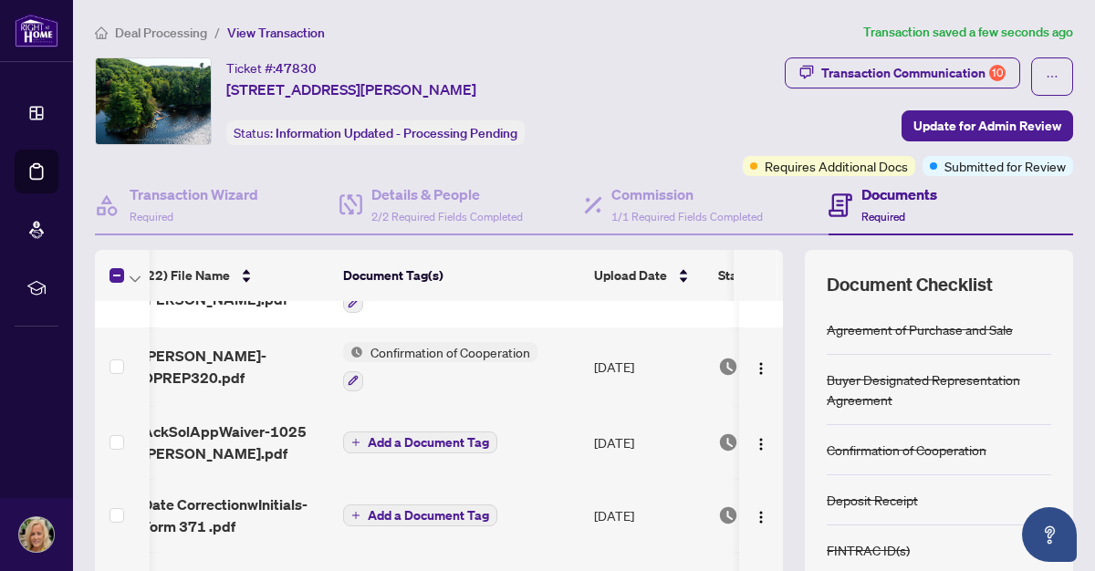
click at [693, 381] on td "[DATE]" at bounding box center [649, 366] width 124 height 78
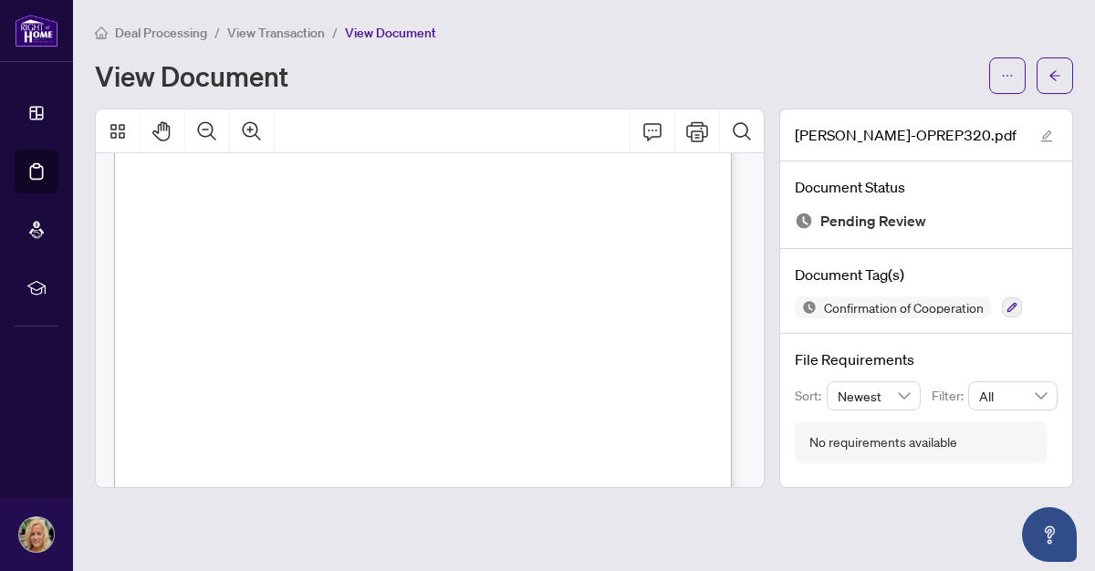
scroll to position [1258, 0]
click at [1003, 78] on icon "ellipsis" at bounding box center [1007, 75] width 13 height 13
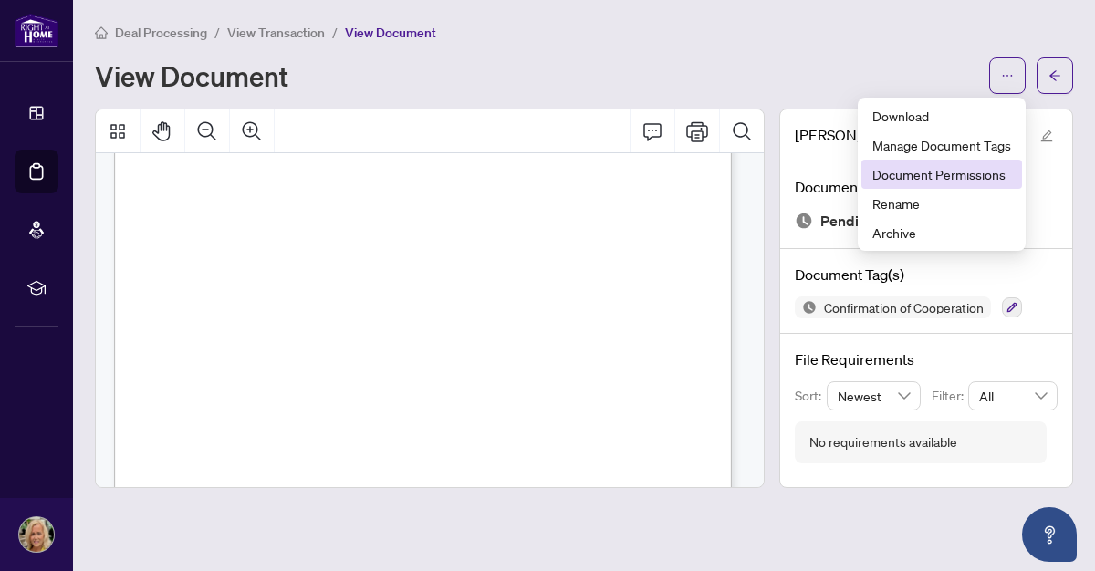
click at [934, 177] on span "Document Permissions" at bounding box center [941, 174] width 139 height 20
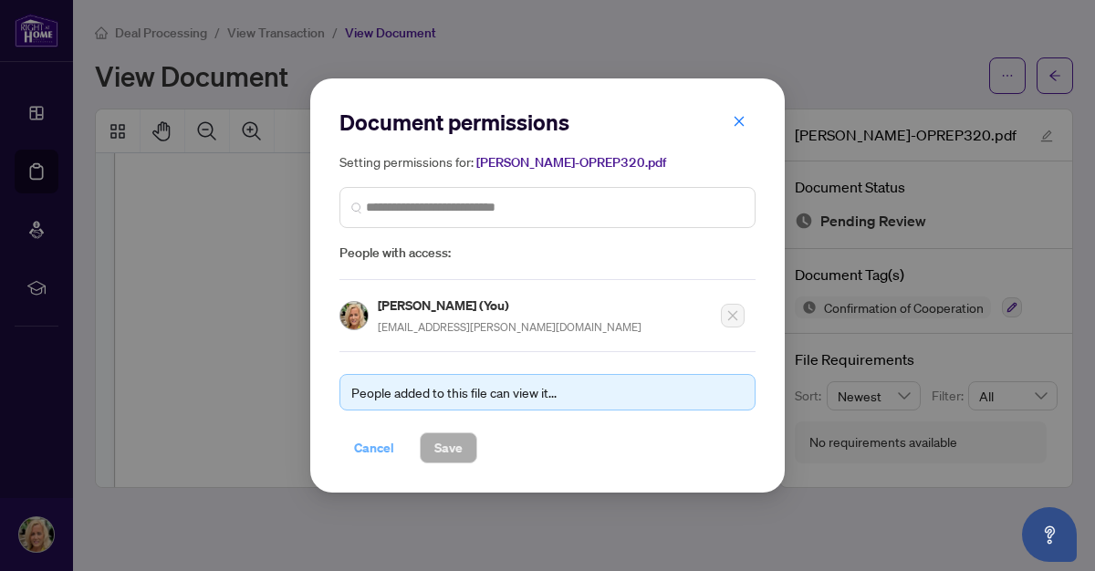
click at [386, 442] on span "Cancel" at bounding box center [374, 447] width 40 height 29
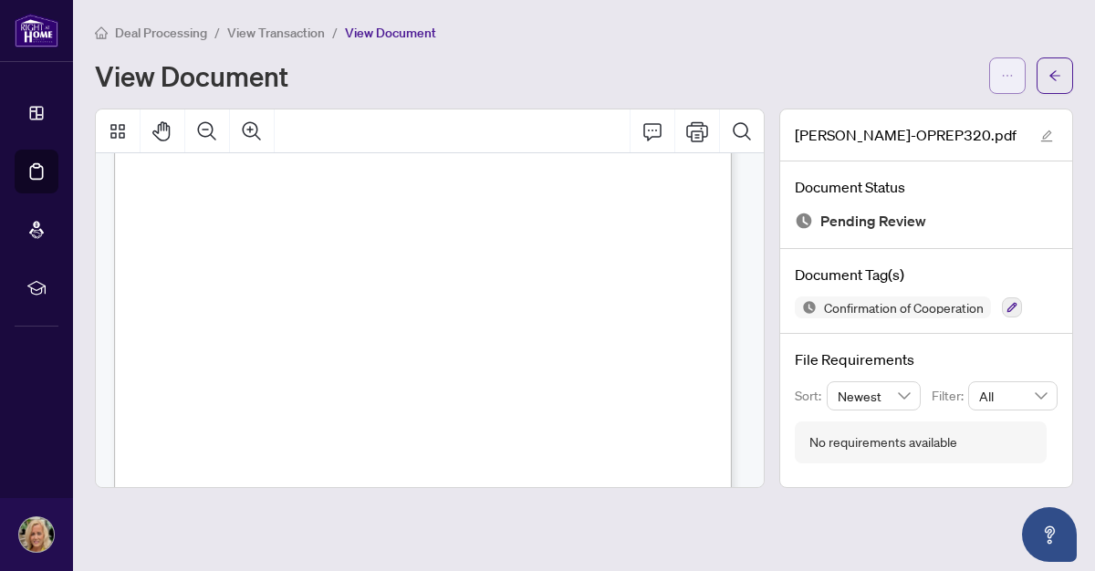
click at [1004, 79] on icon "ellipsis" at bounding box center [1007, 75] width 13 height 13
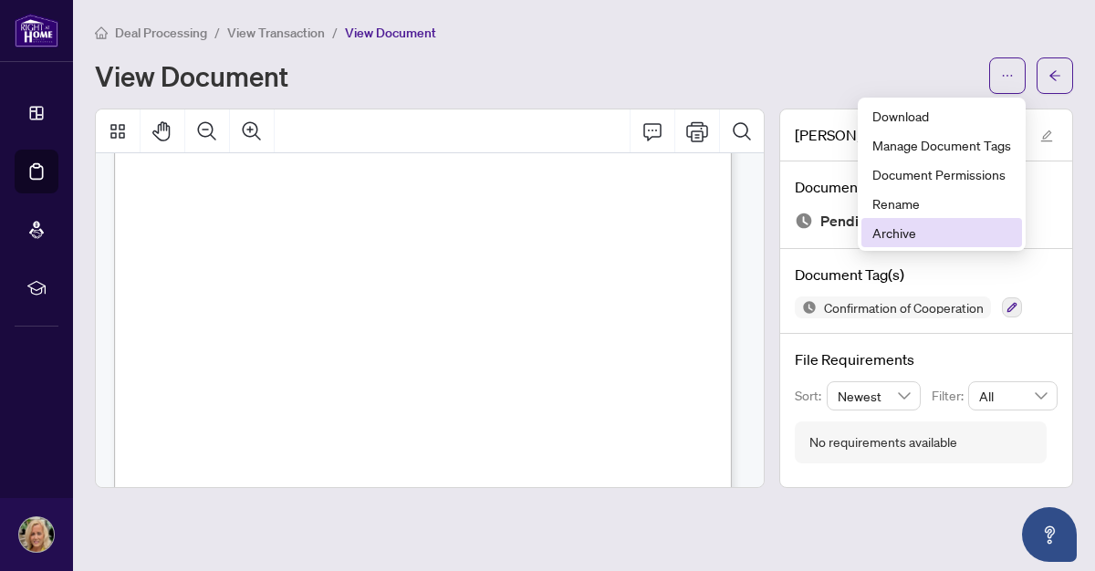
click at [903, 228] on span "Archive" at bounding box center [941, 233] width 139 height 20
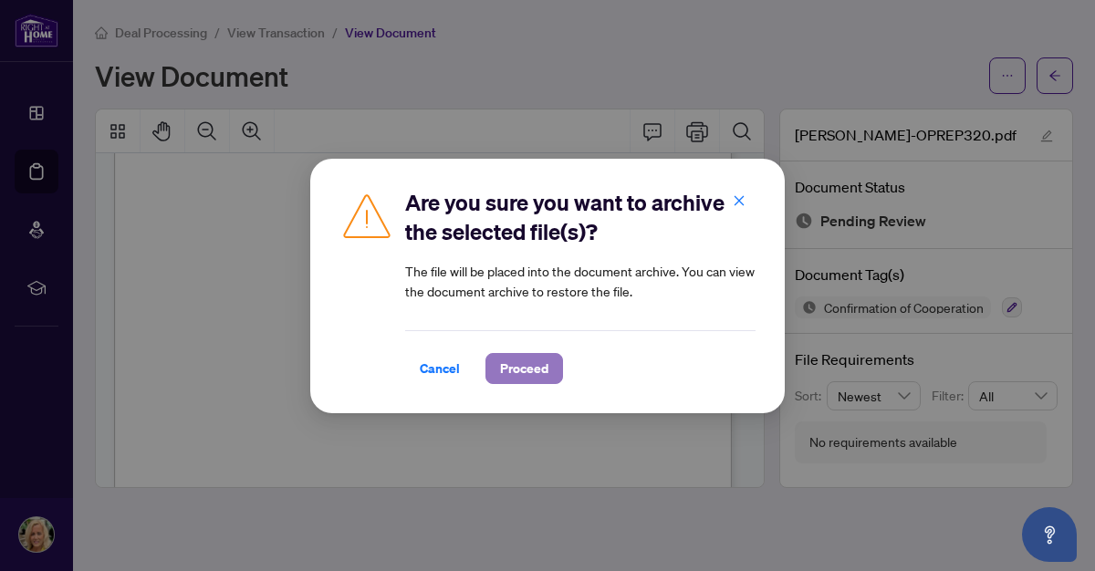
click at [534, 367] on span "Proceed" at bounding box center [524, 368] width 48 height 29
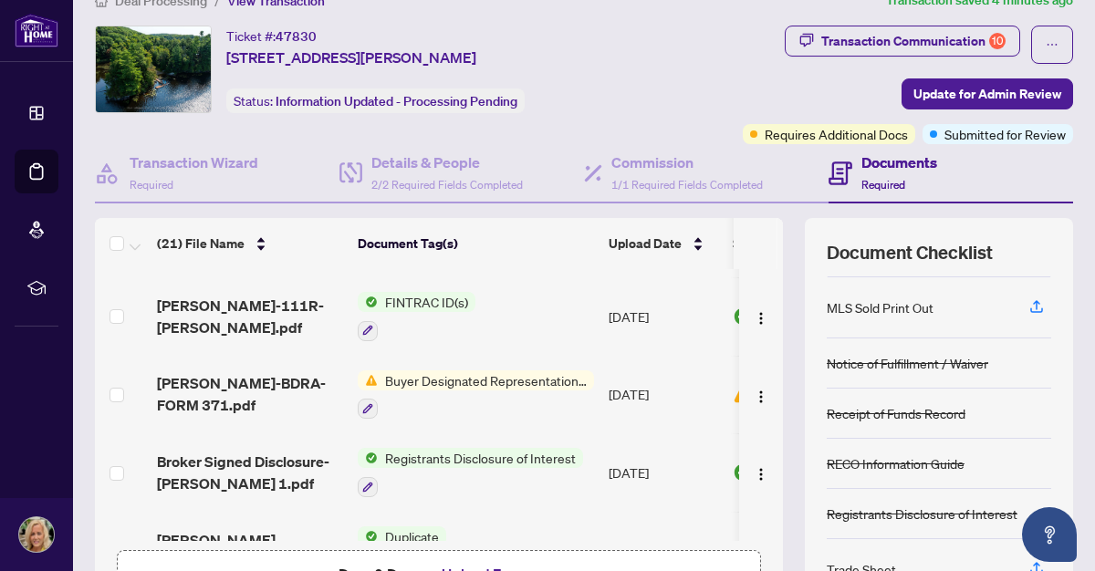
scroll to position [1344, 0]
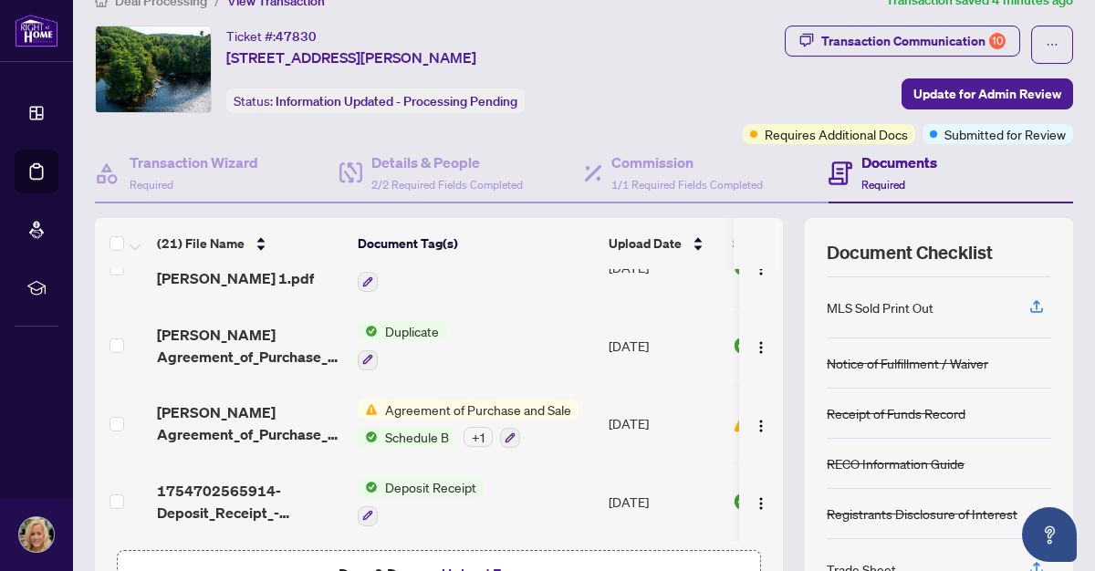
click at [452, 407] on span "Agreement of Purchase and Sale" at bounding box center [478, 410] width 201 height 20
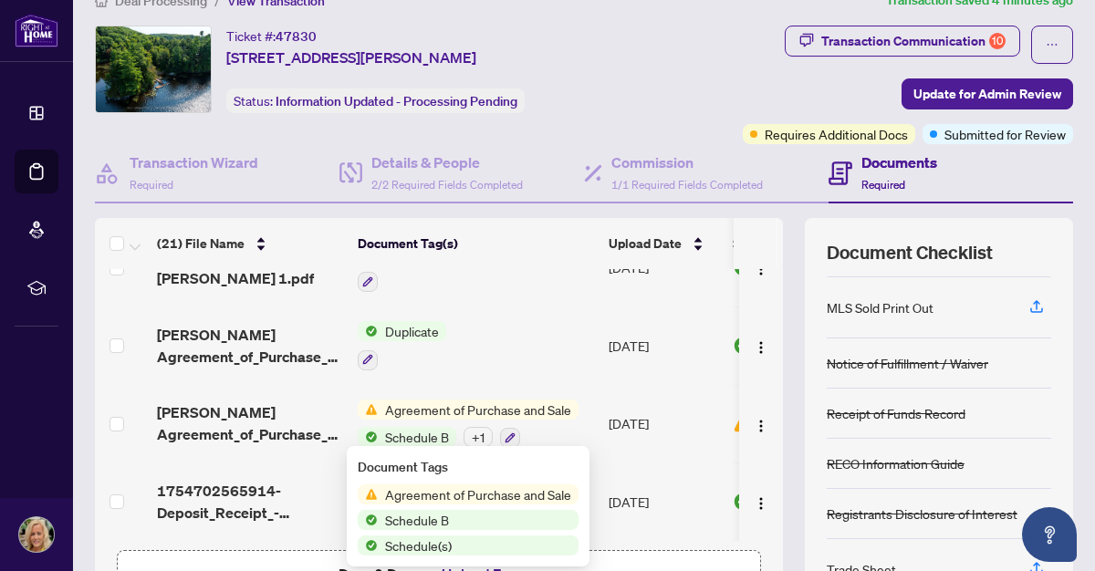
click at [458, 488] on span "Agreement of Purchase and Sale" at bounding box center [478, 494] width 201 height 20
